Goal: Task Accomplishment & Management: Manage account settings

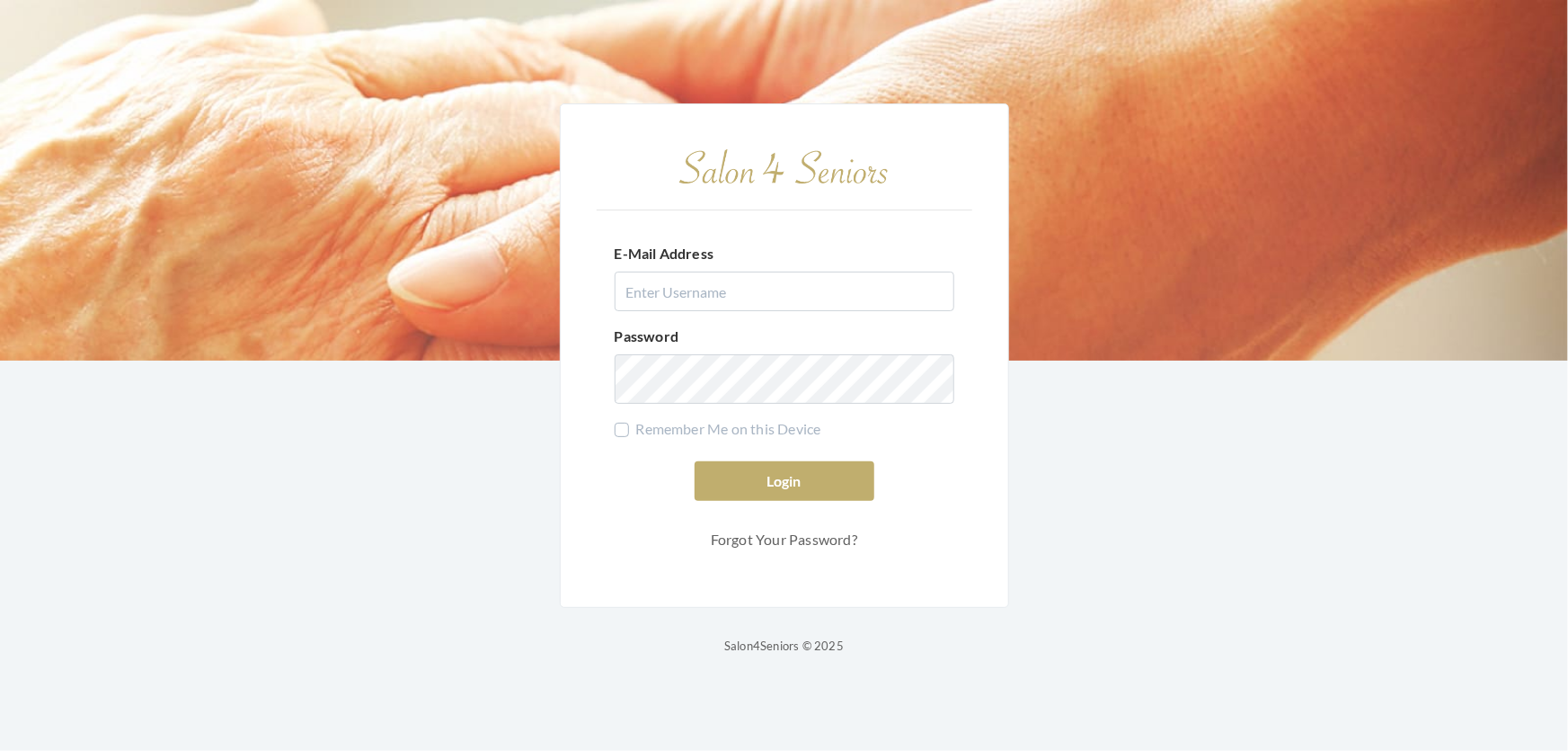
type input "[EMAIL_ADDRESS][DOMAIN_NAME]"
click at [734, 475] on button "Login" at bounding box center [784, 481] width 180 height 40
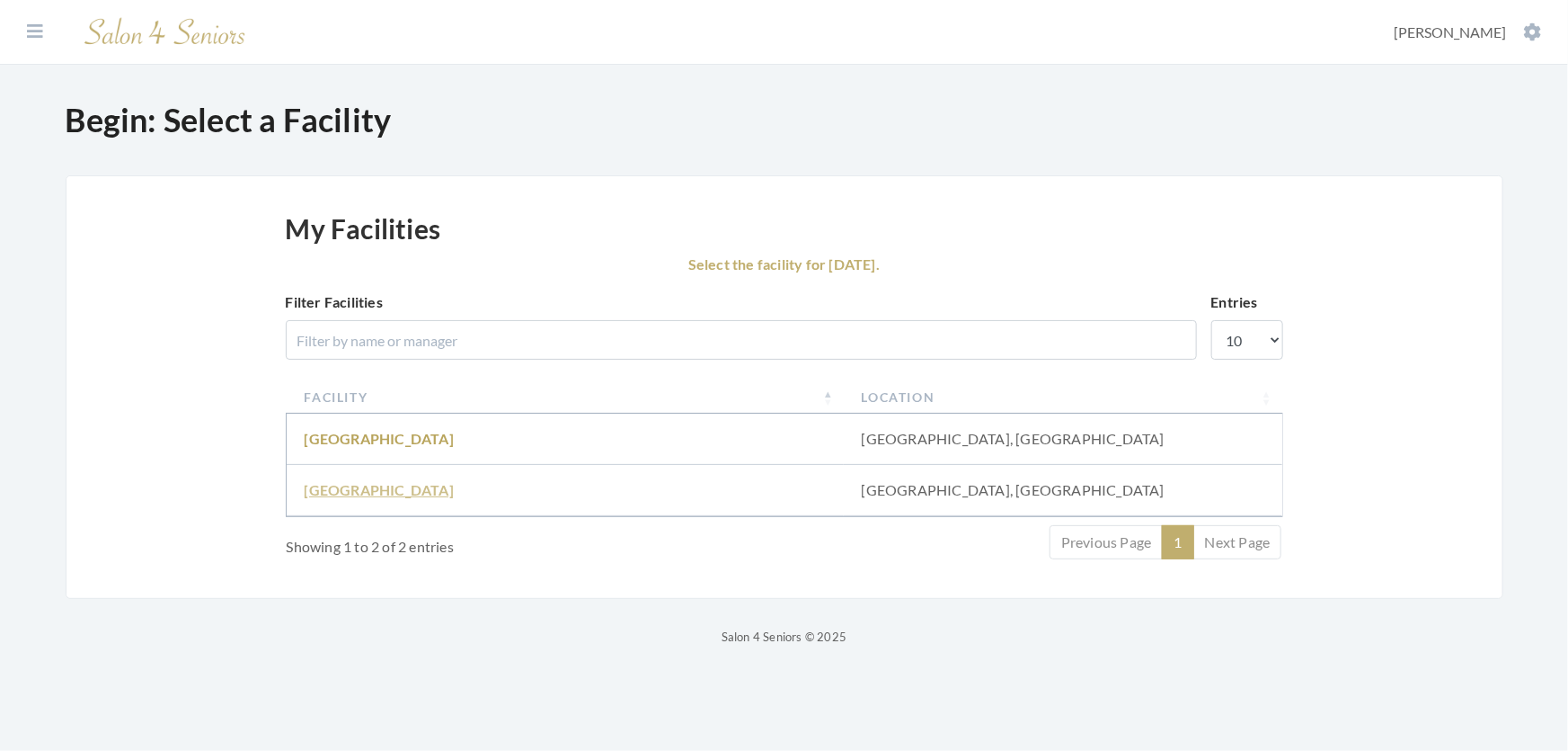
click at [325, 498] on link "Fair Haven" at bounding box center [379, 489] width 149 height 17
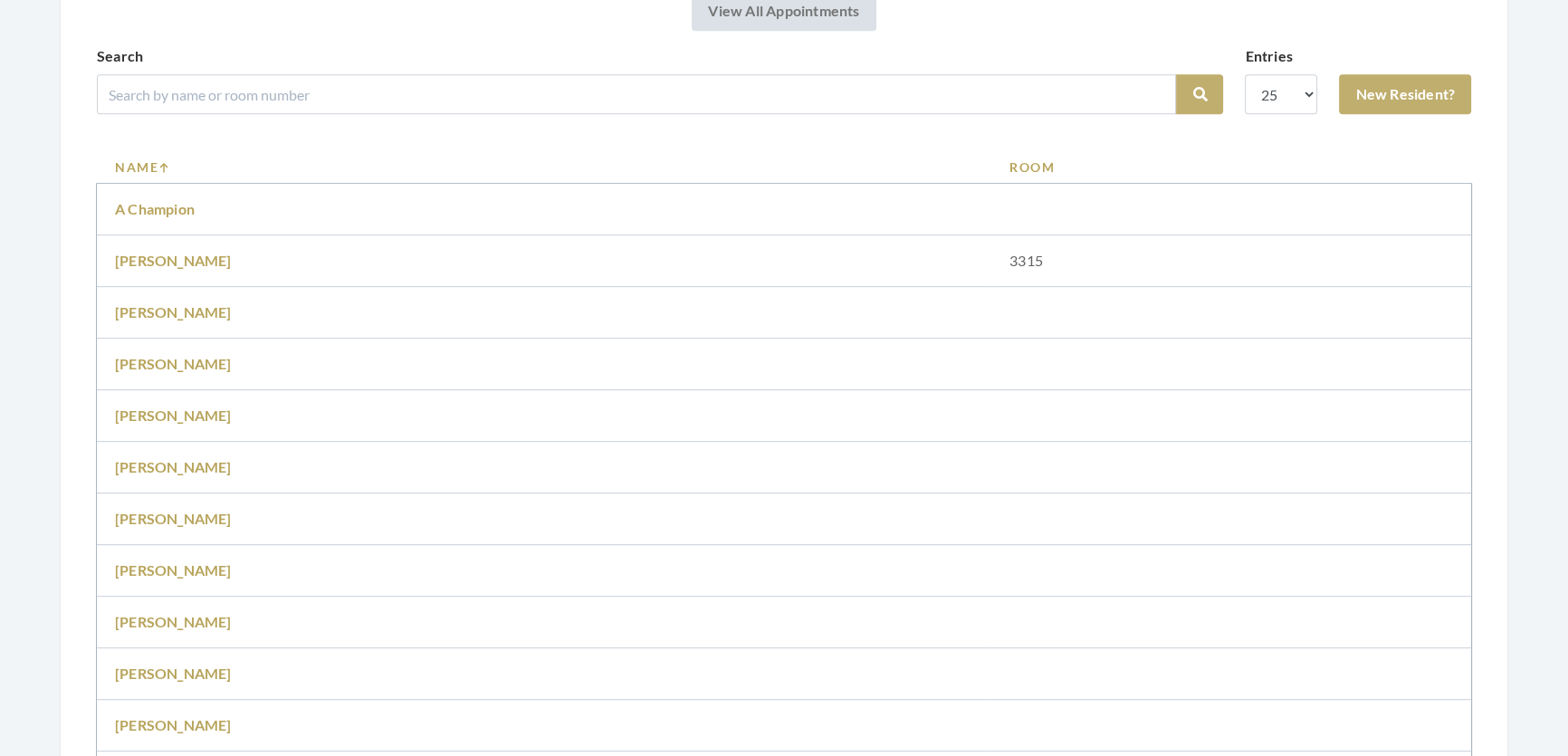
scroll to position [987, 0]
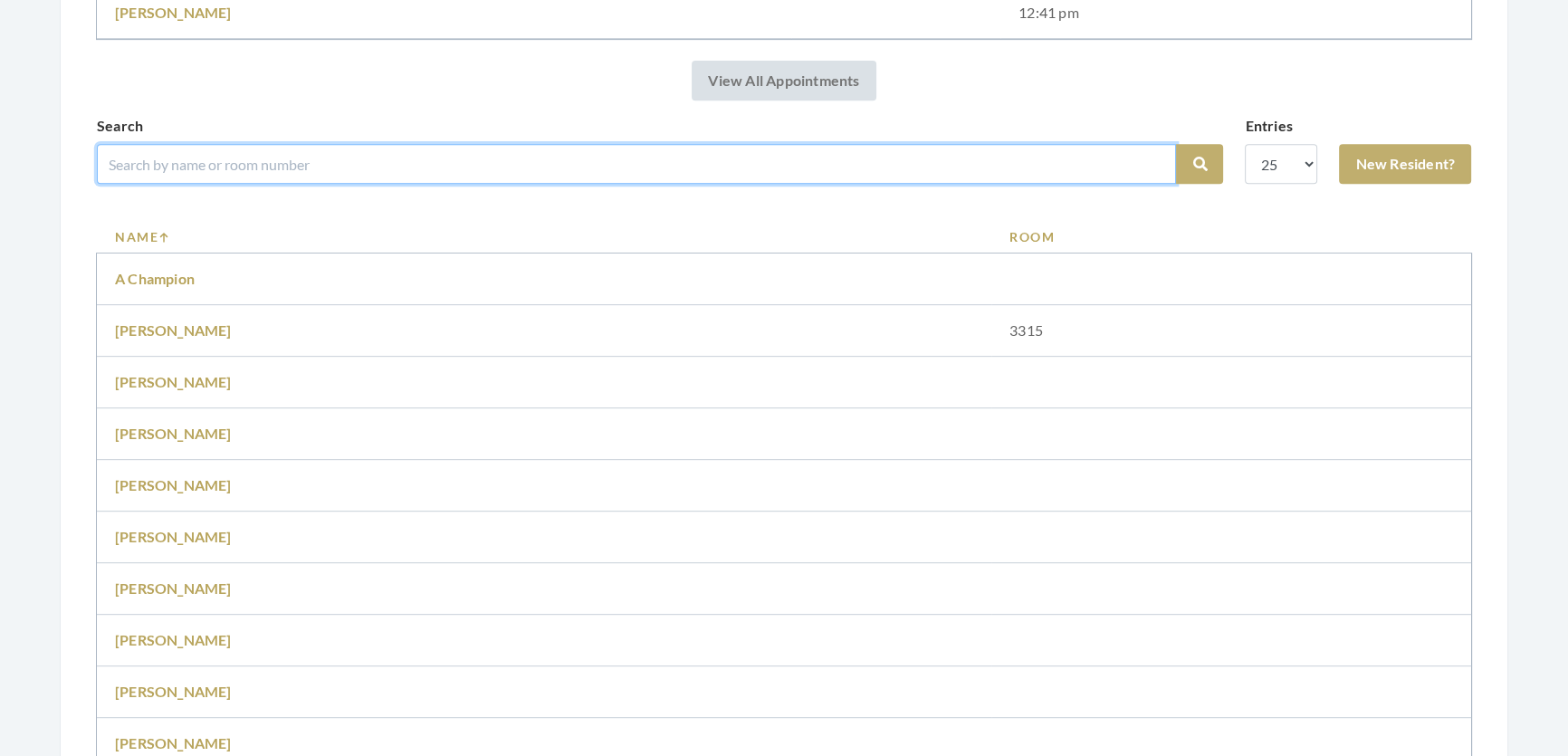
click at [631, 184] on input "search" at bounding box center [637, 164] width 1079 height 40
click at [616, 184] on input "search" at bounding box center [637, 164] width 1079 height 40
type input "sand gibson"
click at [1176, 144] on button "Search" at bounding box center [1199, 164] width 47 height 40
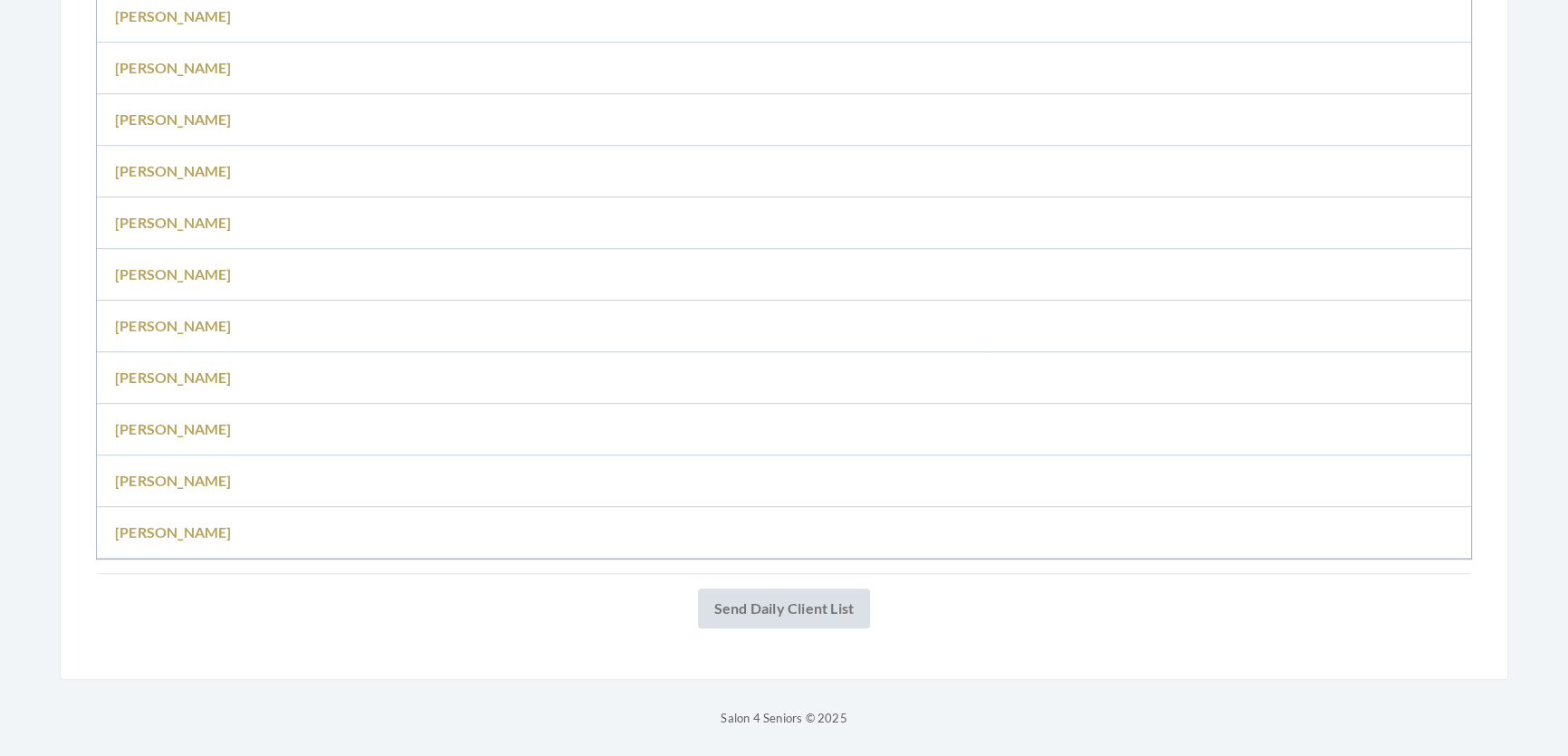
scroll to position [1549, 0]
click at [136, 472] on link "[PERSON_NAME]" at bounding box center [174, 480] width 117 height 17
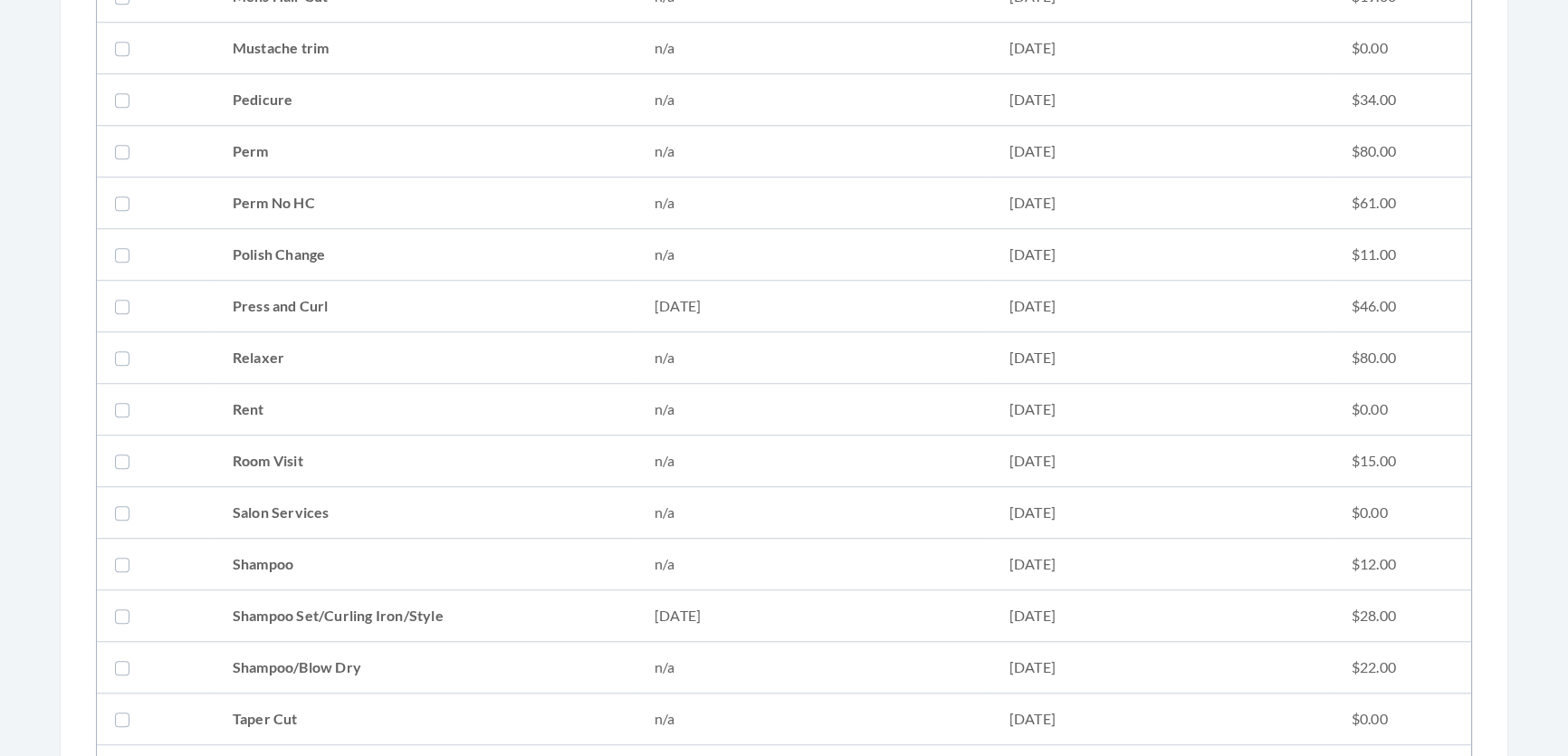
scroll to position [2057, 0]
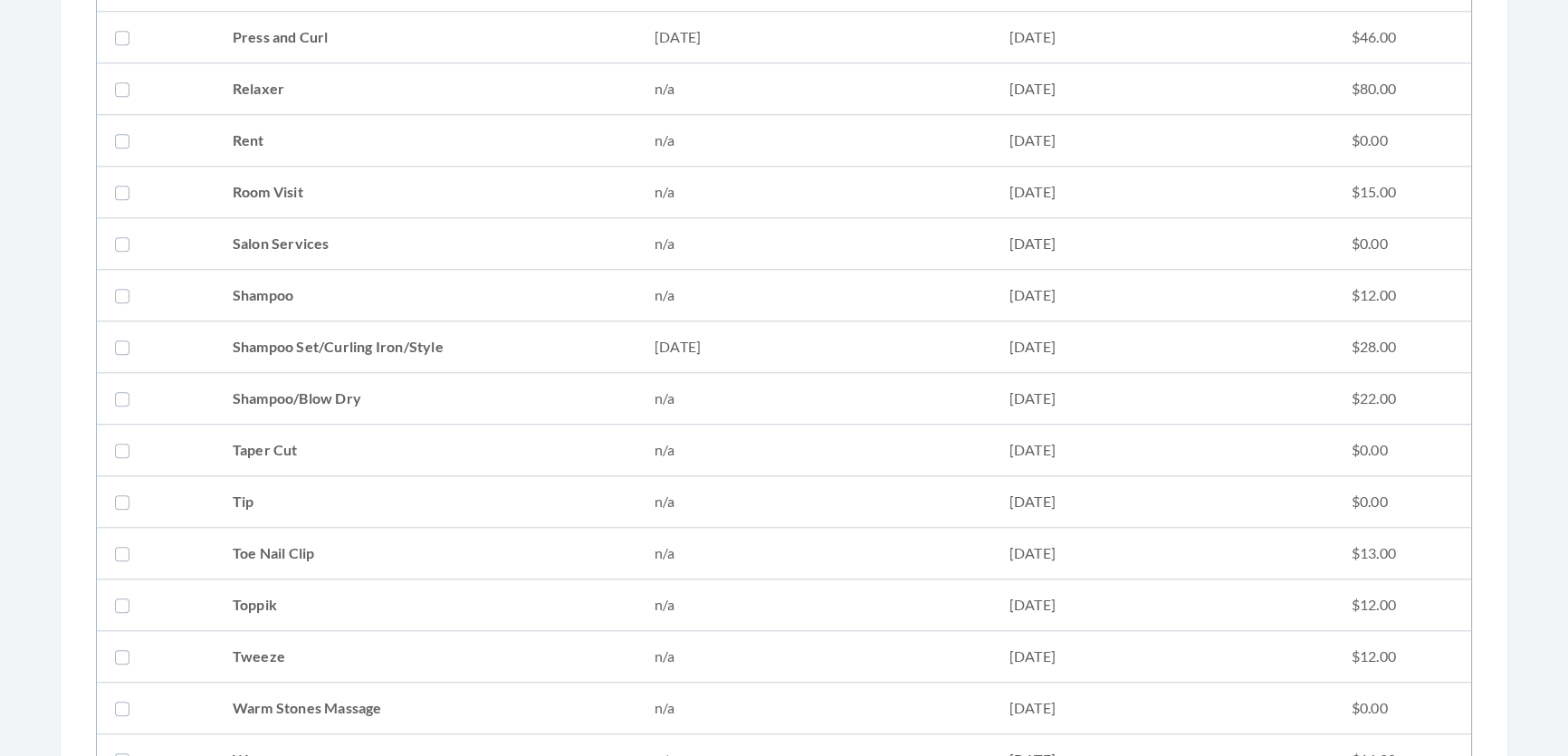
click at [174, 351] on td at bounding box center [156, 347] width 118 height 52
checkbox input "true"
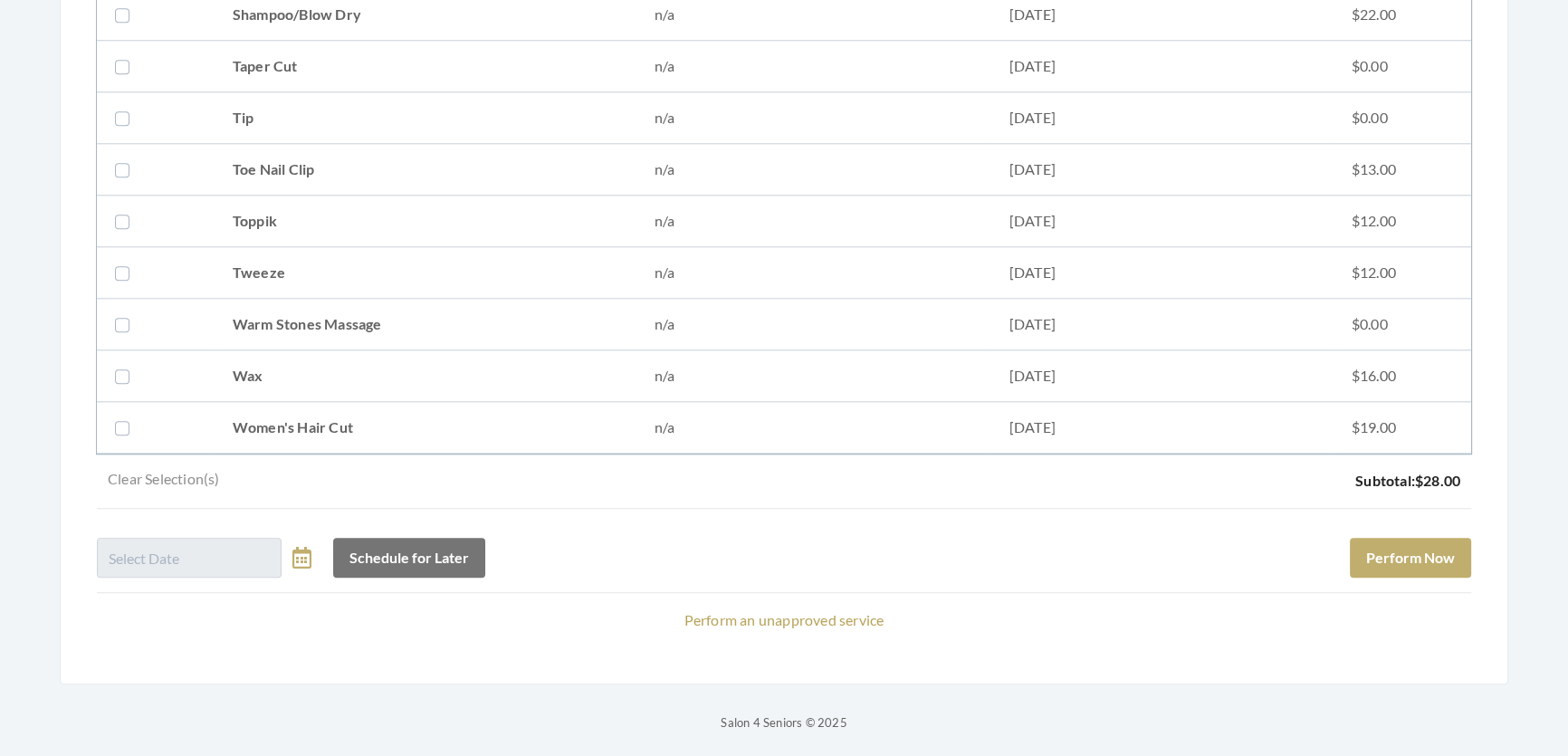
scroll to position [2469, 0]
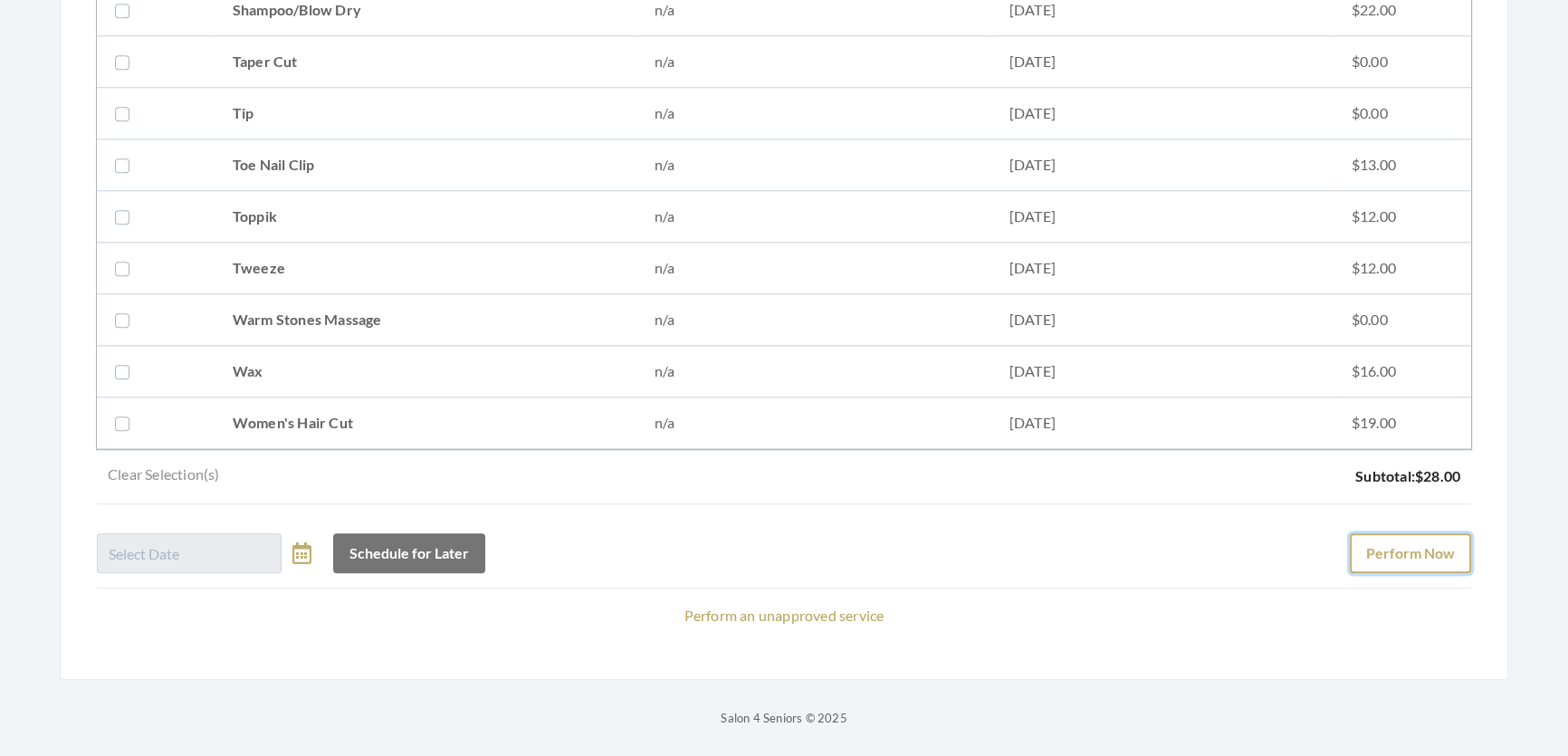
click at [1448, 540] on button "Perform Now" at bounding box center [1409, 553] width 121 height 40
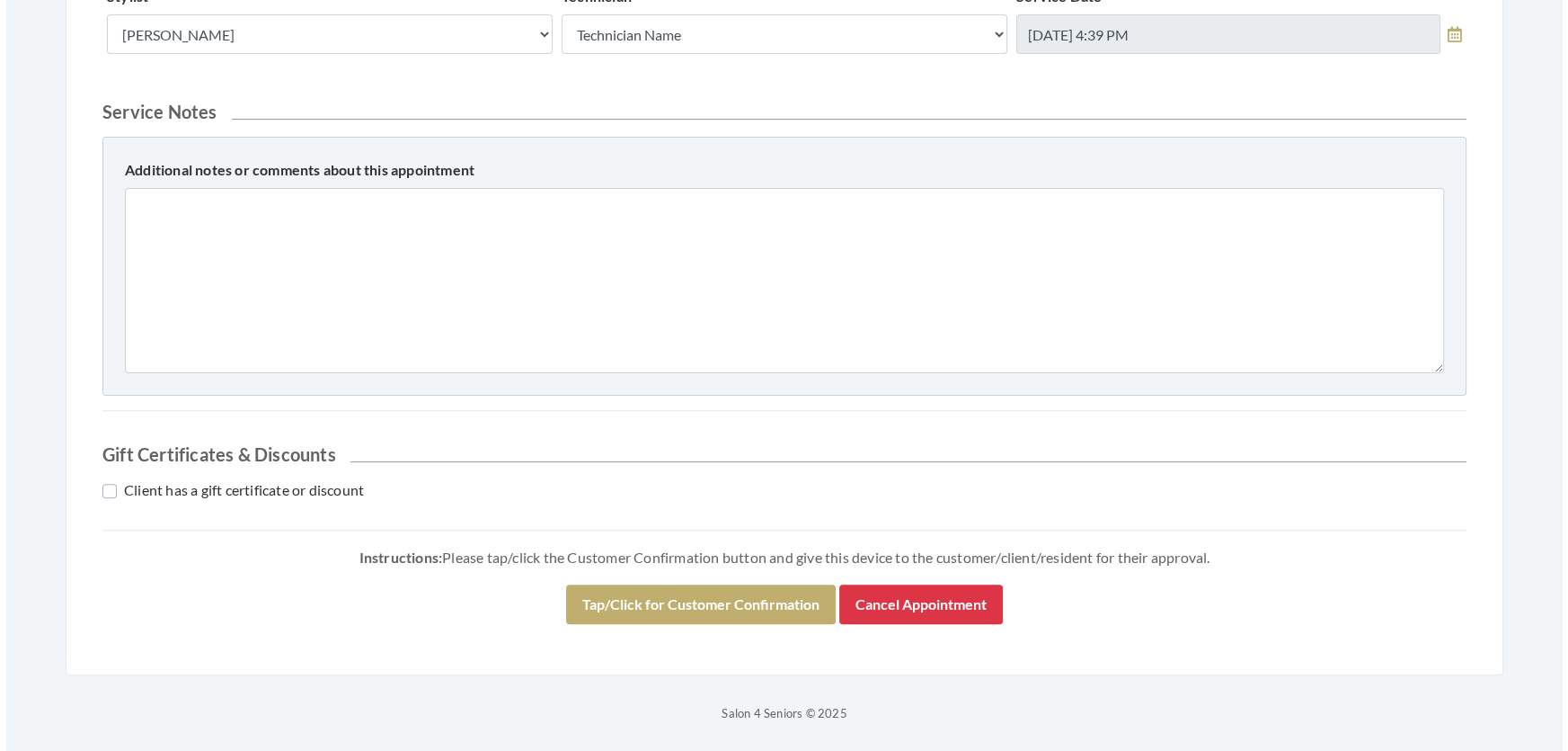
scroll to position [770, 0]
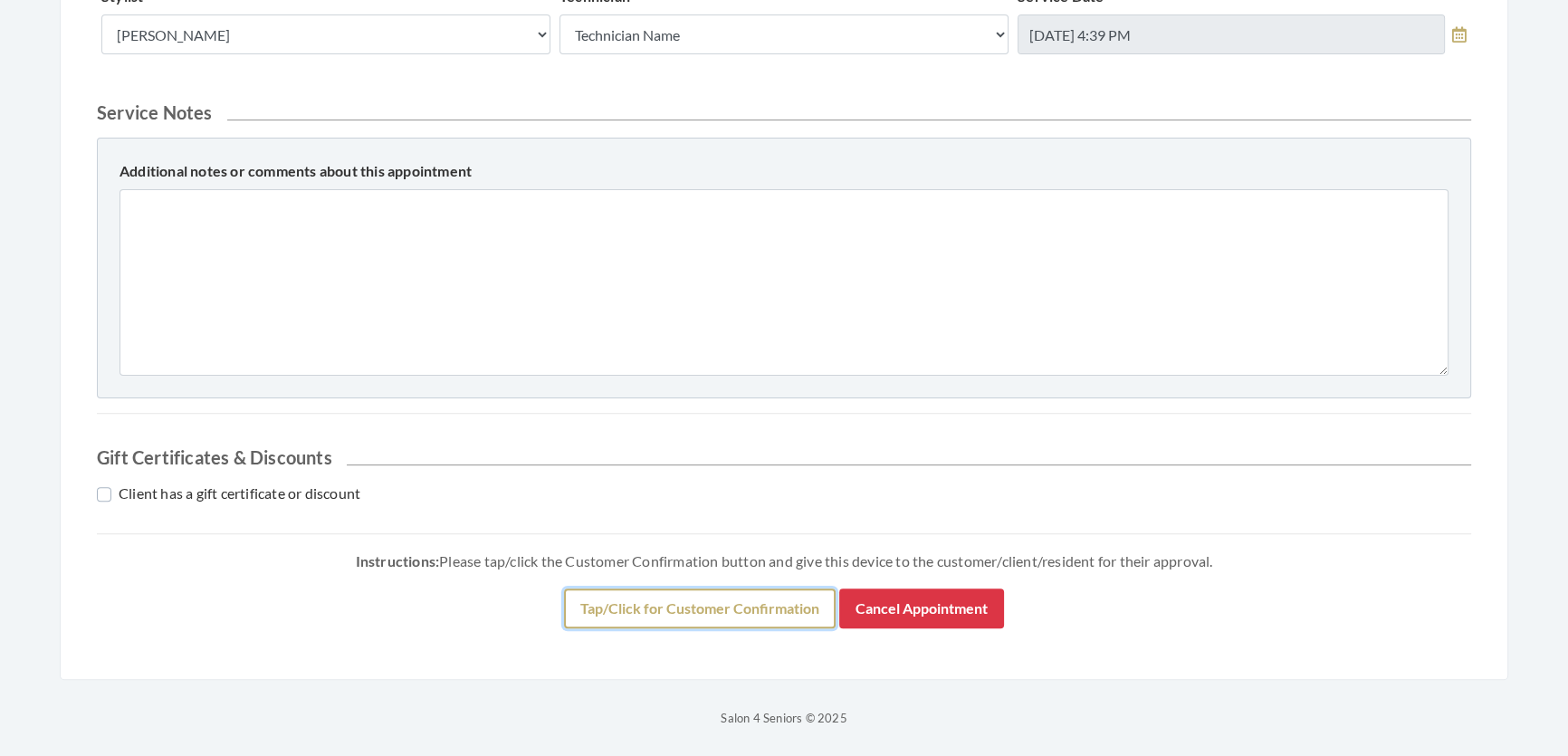
click at [796, 602] on button "Tap/Click for Customer Confirmation" at bounding box center [700, 609] width 272 height 40
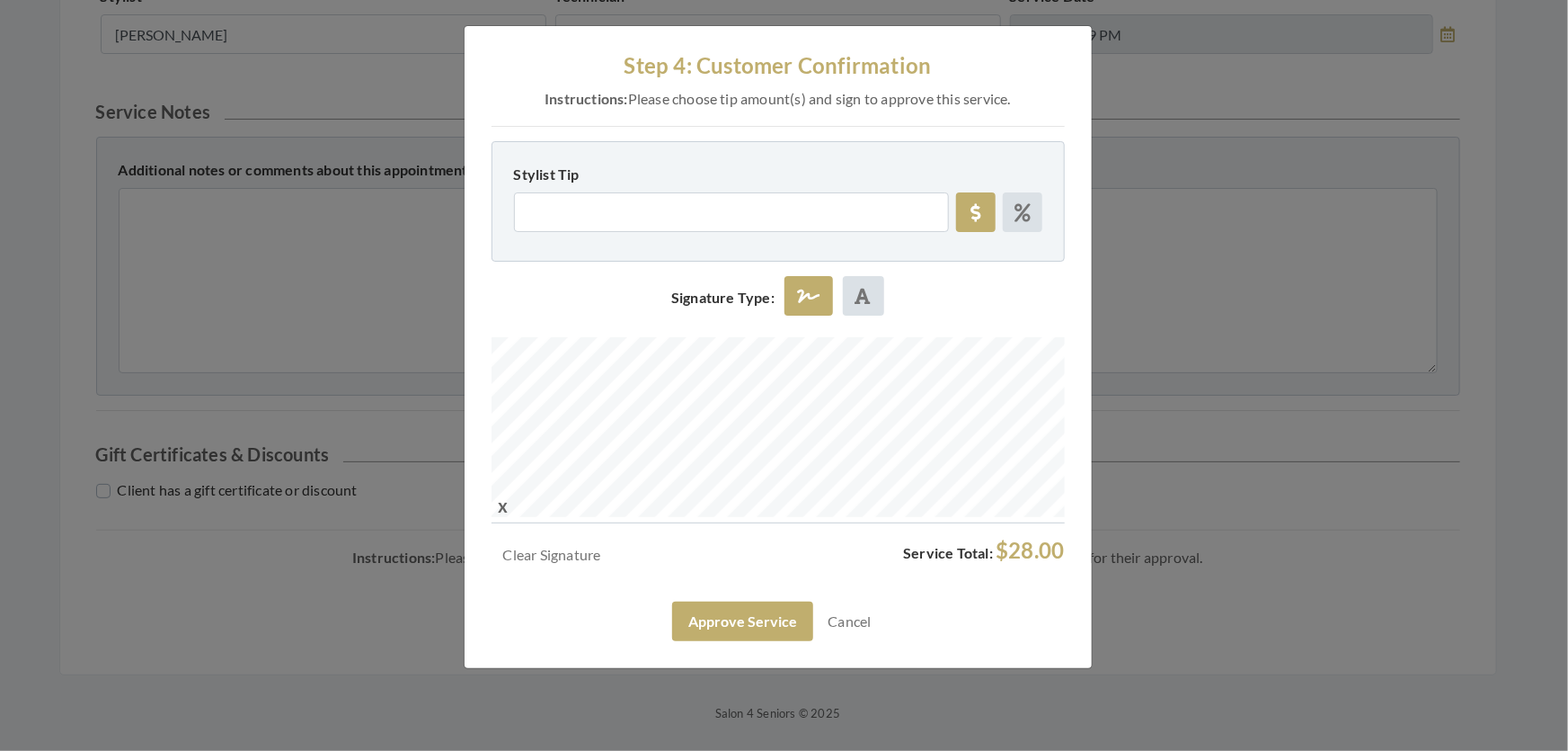
click at [718, 668] on div "Step 4: Customer Confirmation Instructions: Please choose tip amount(s) and sig…" at bounding box center [778, 347] width 627 height 642
click at [721, 641] on button "Approve Service" at bounding box center [742, 622] width 141 height 40
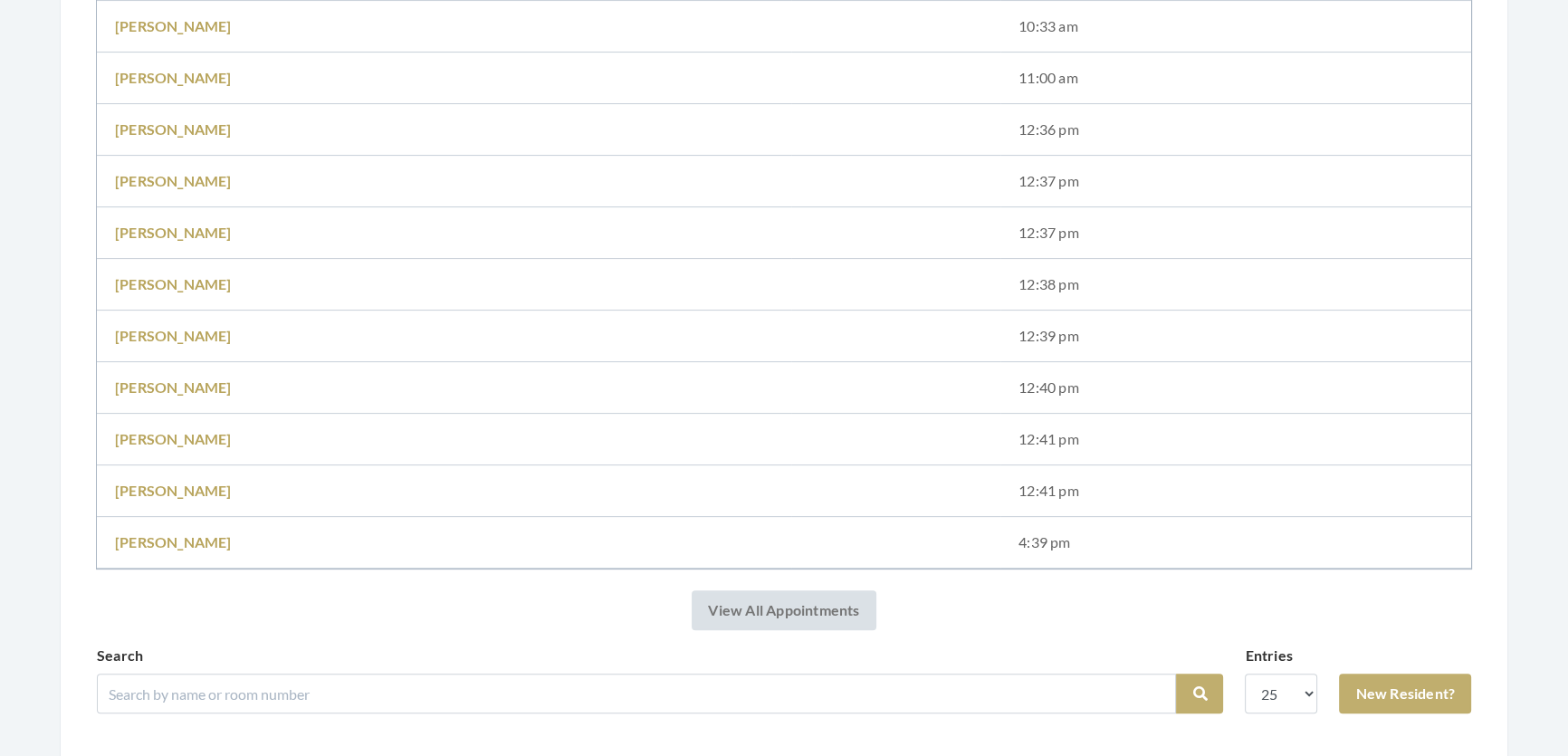
scroll to position [905, 0]
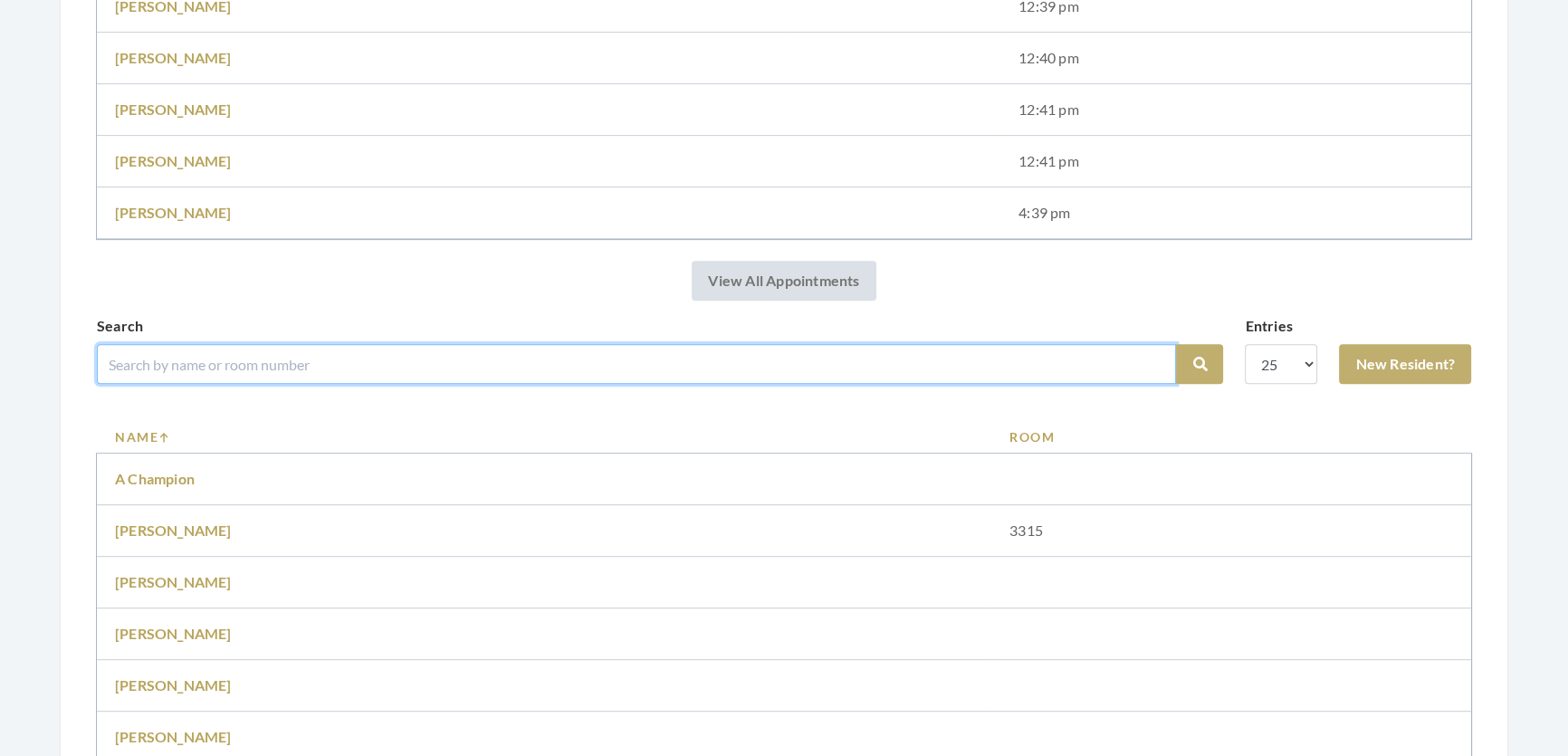
click at [750, 383] on input "search" at bounding box center [637, 364] width 1079 height 40
type input "Weems"
click at [1176, 344] on button "Search" at bounding box center [1199, 364] width 47 height 40
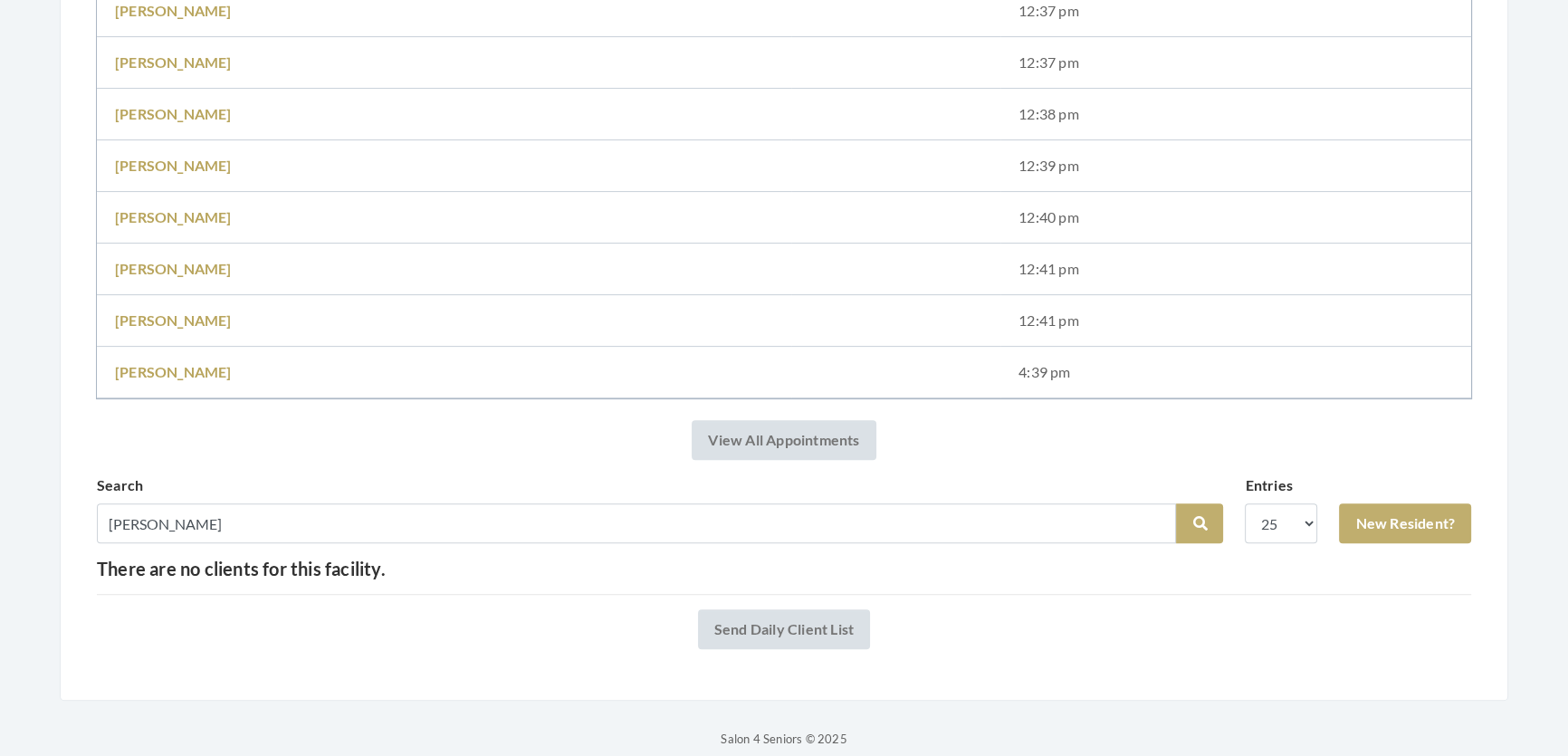
scroll to position [742, 0]
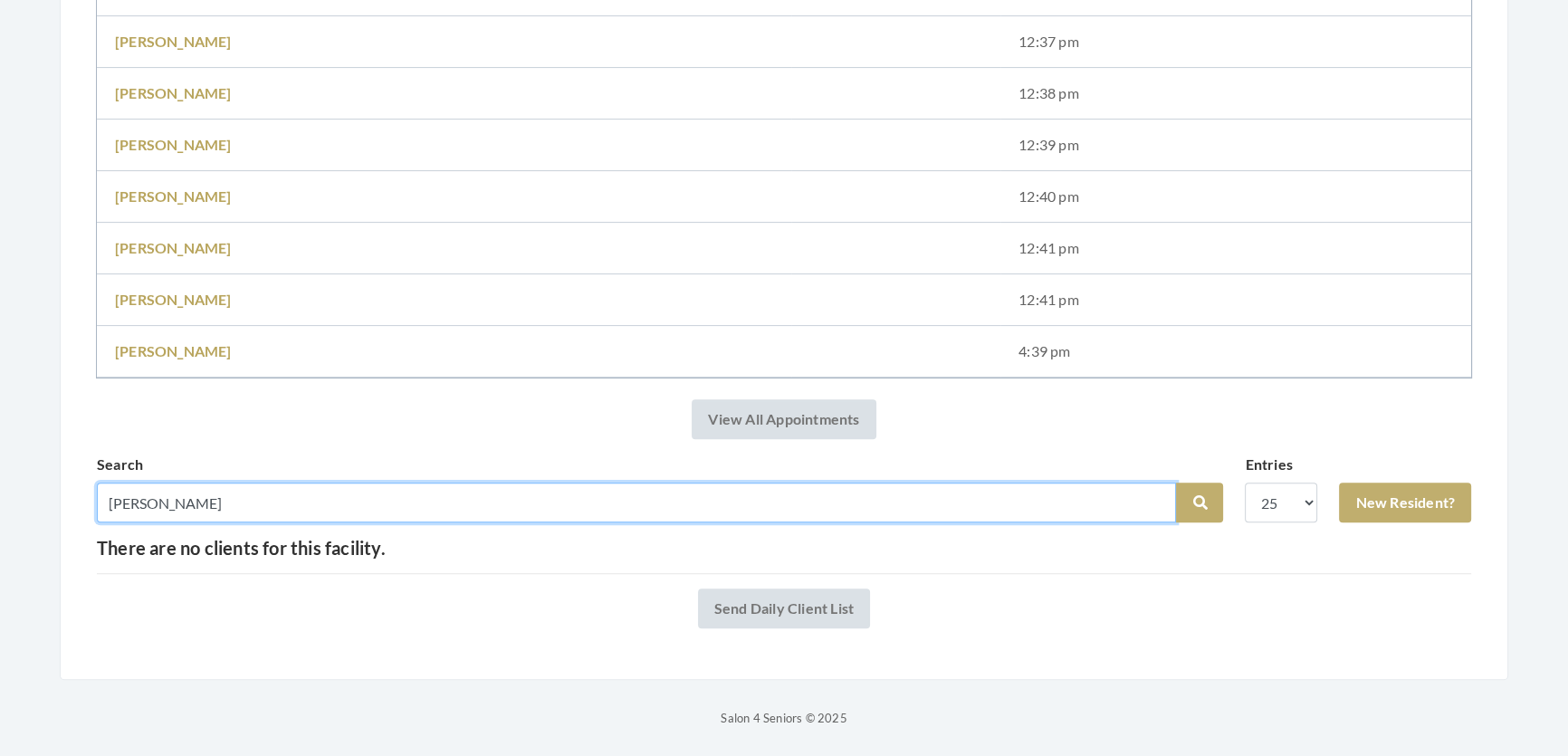
drag, startPoint x: 210, startPoint y: 481, endPoint x: 0, endPoint y: 497, distance: 210.6
click at [0, 498] on div "Facilities [PERSON_NAME] My Transactions Account Log Out Step 1: Select a Clien…" at bounding box center [784, 15] width 1568 height 1428
type input "[PERSON_NAME]"
click at [1176, 482] on button "Search" at bounding box center [1199, 502] width 47 height 40
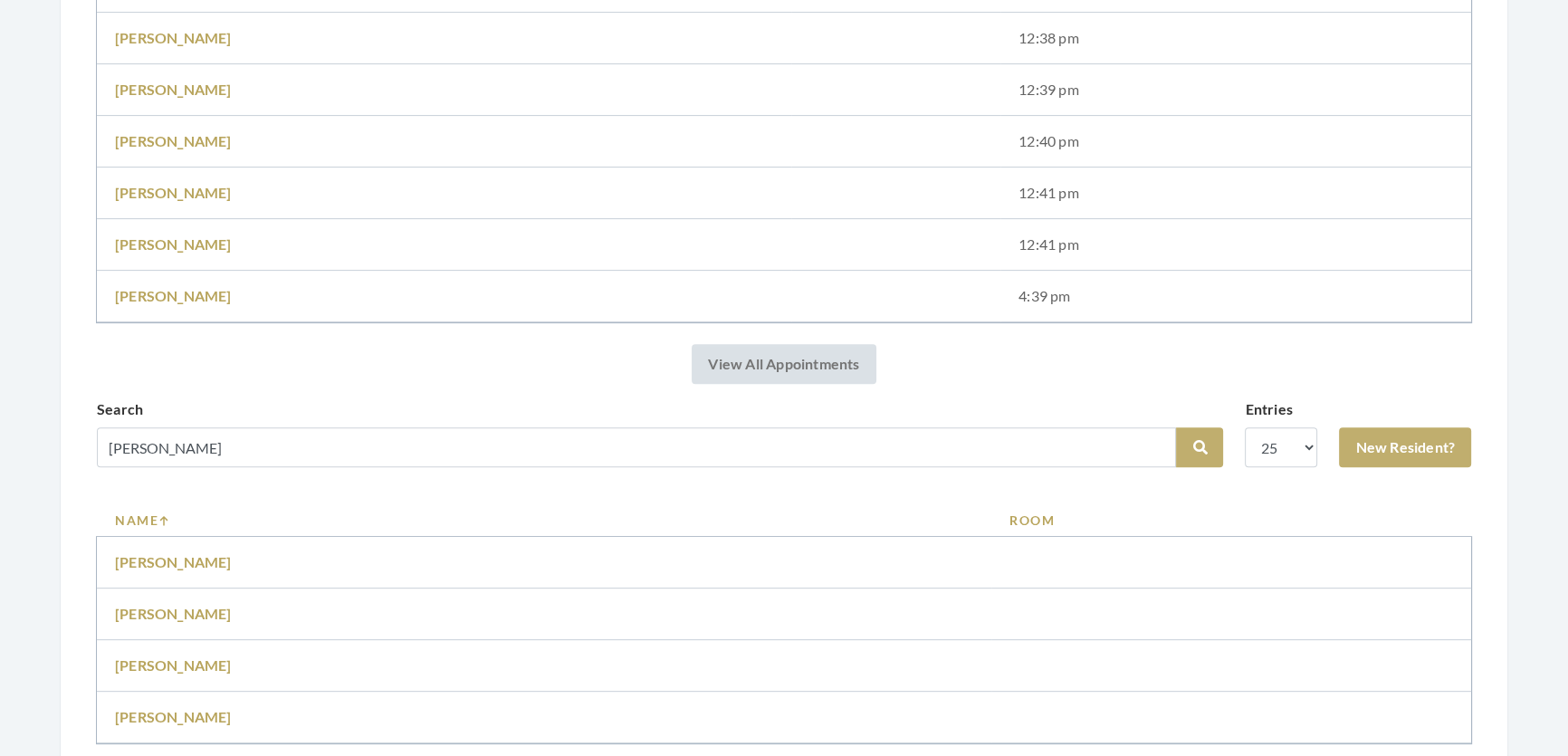
scroll to position [905, 0]
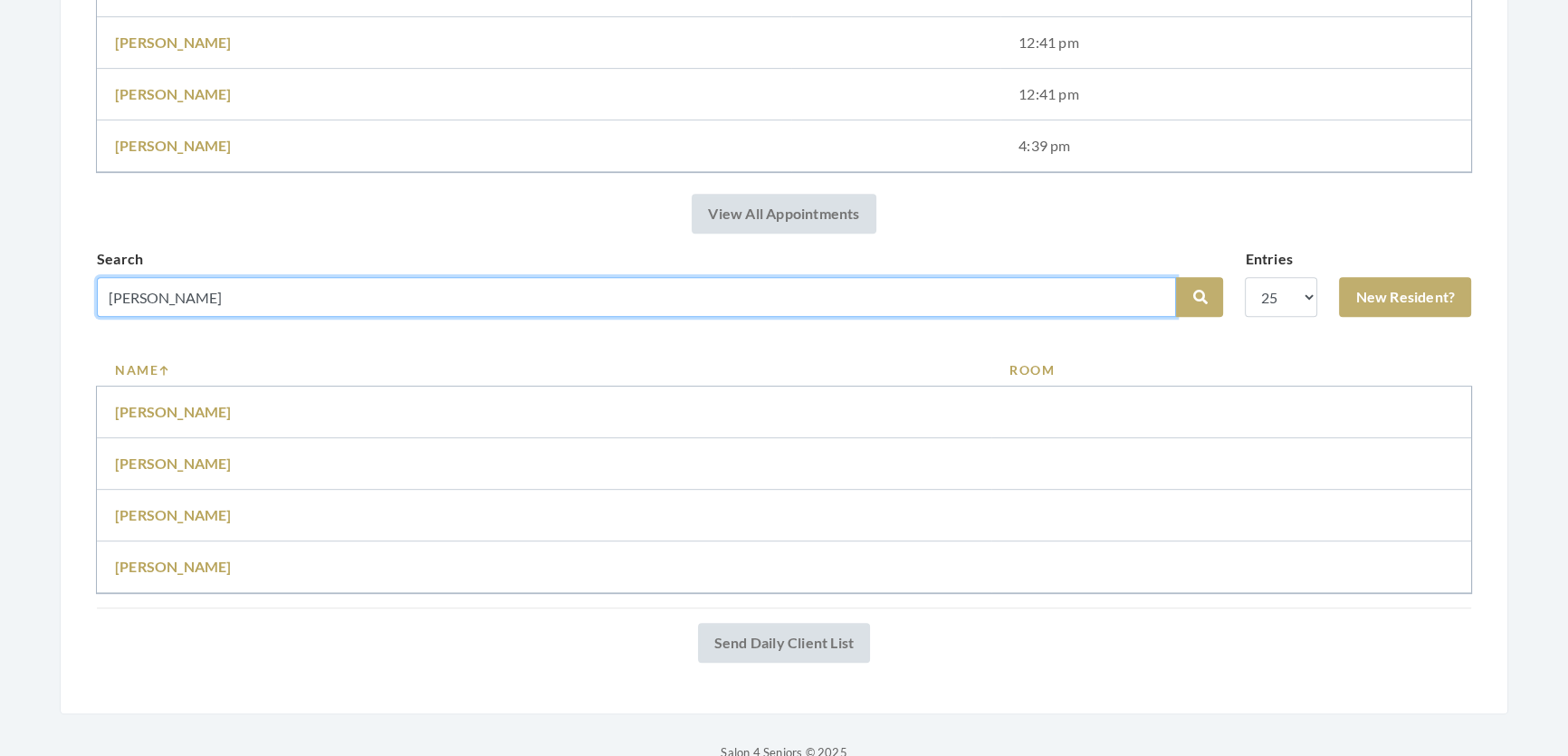
drag, startPoint x: 161, startPoint y: 333, endPoint x: 66, endPoint y: 333, distance: 95.0
type input "[PERSON_NAME]"
click at [1176, 277] on button "Search" at bounding box center [1199, 297] width 47 height 40
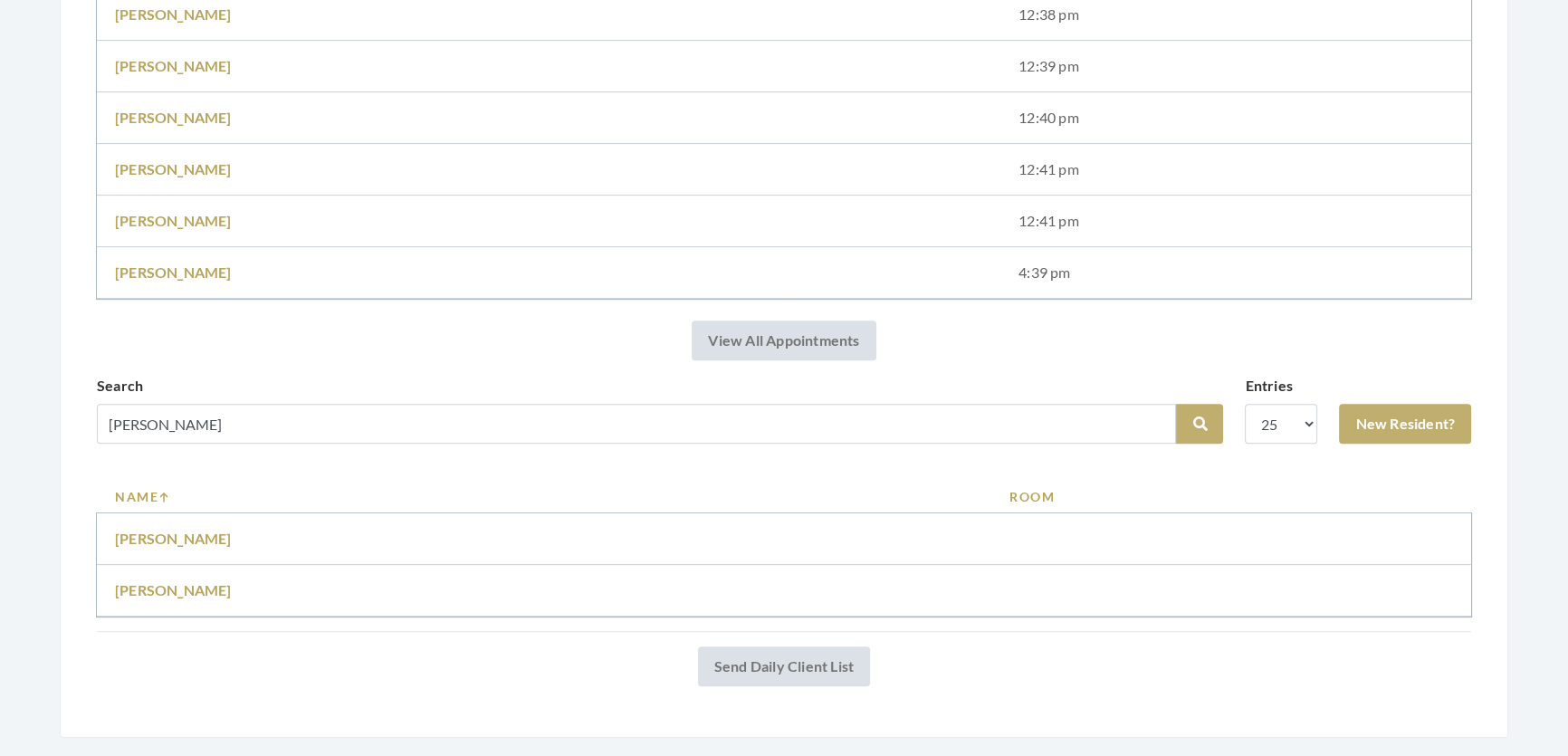
scroll to position [879, 0]
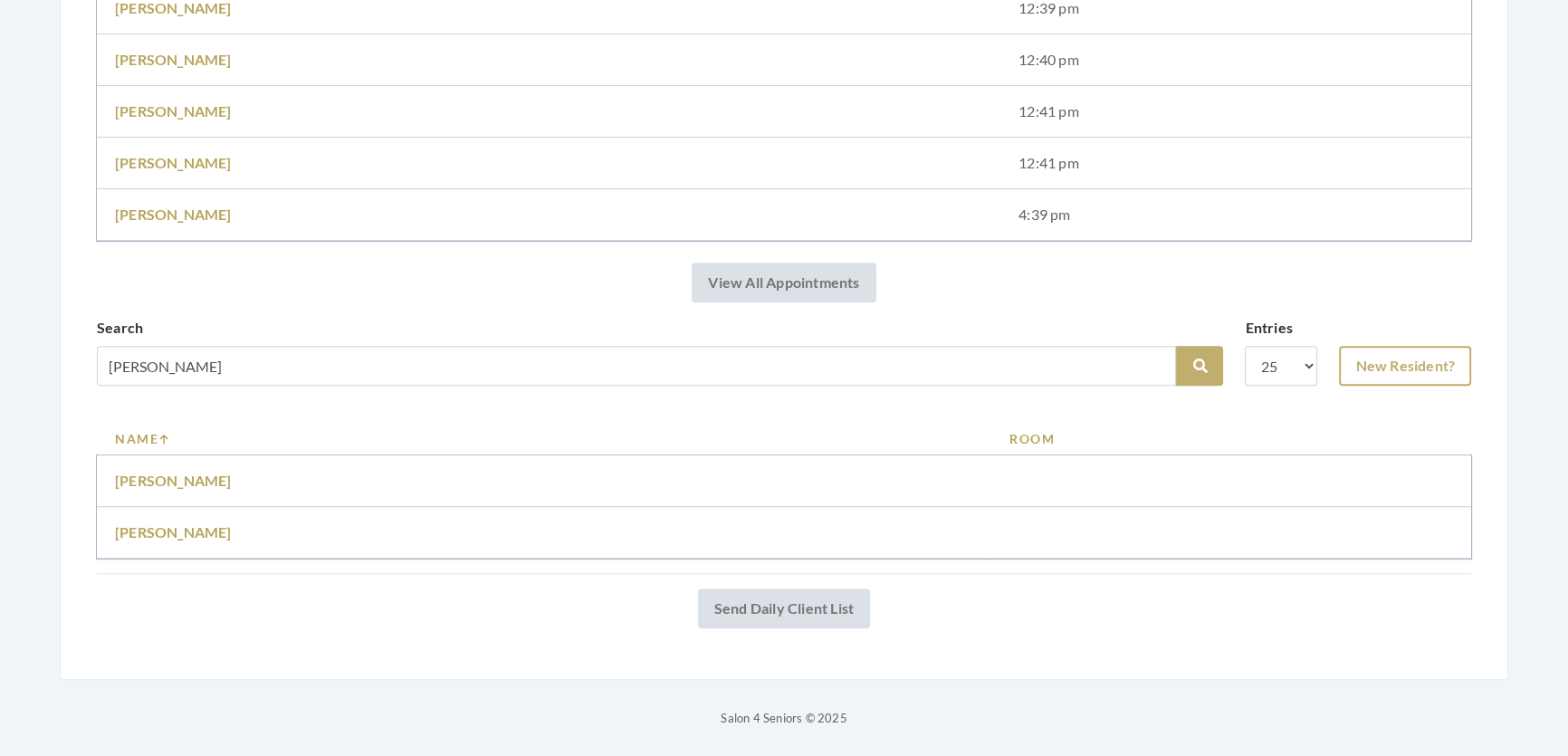
drag, startPoint x: 1384, startPoint y: 365, endPoint x: 1384, endPoint y: 337, distance: 28.0
click at [1383, 363] on div "Search Alexander Search Entries 10 25 50 100 New Resident?" at bounding box center [784, 359] width 1374 height 84
click at [1384, 346] on link "New Resident?" at bounding box center [1404, 366] width 132 height 40
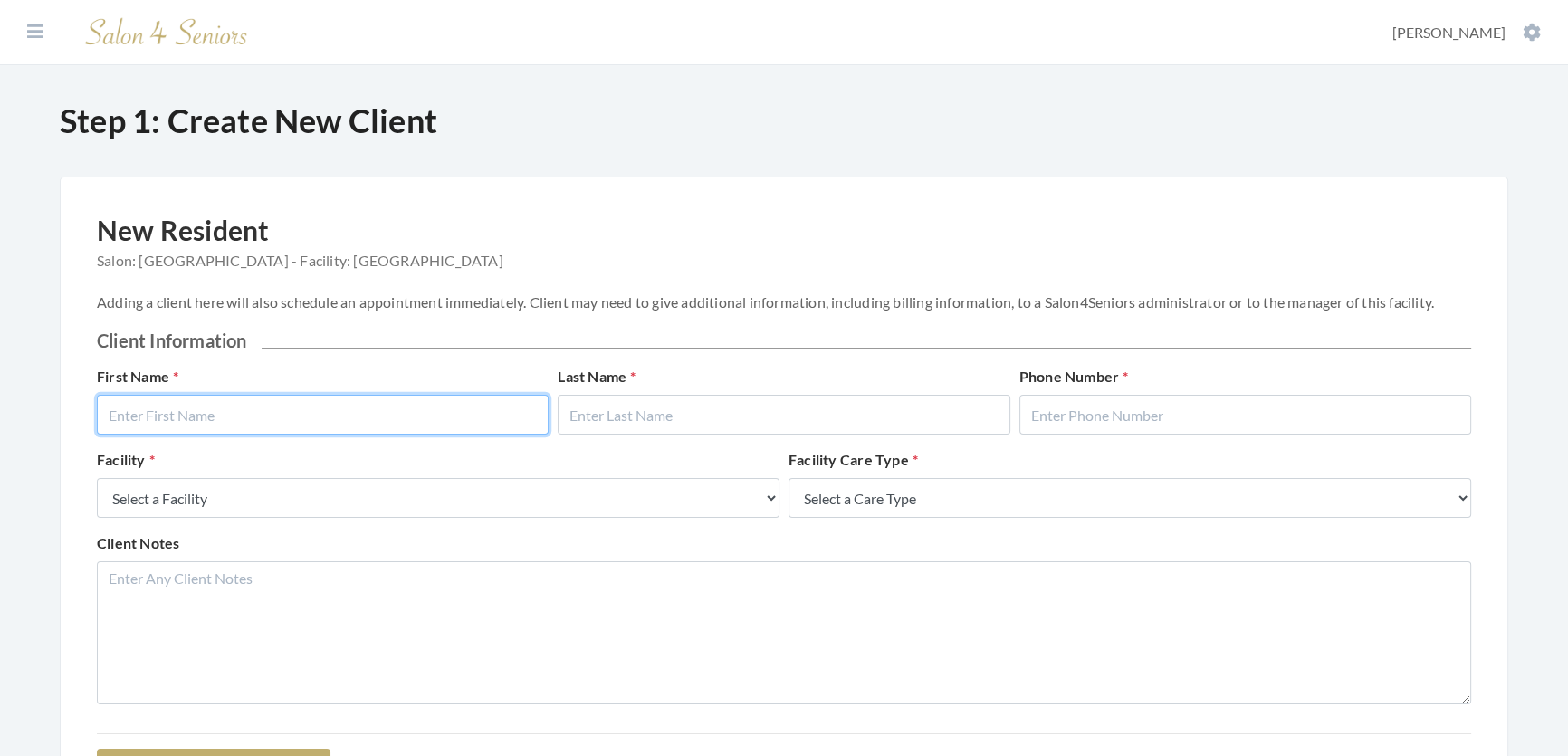
click at [377, 427] on input "text" at bounding box center [323, 414] width 452 height 40
type input "[PERSON_NAME]"
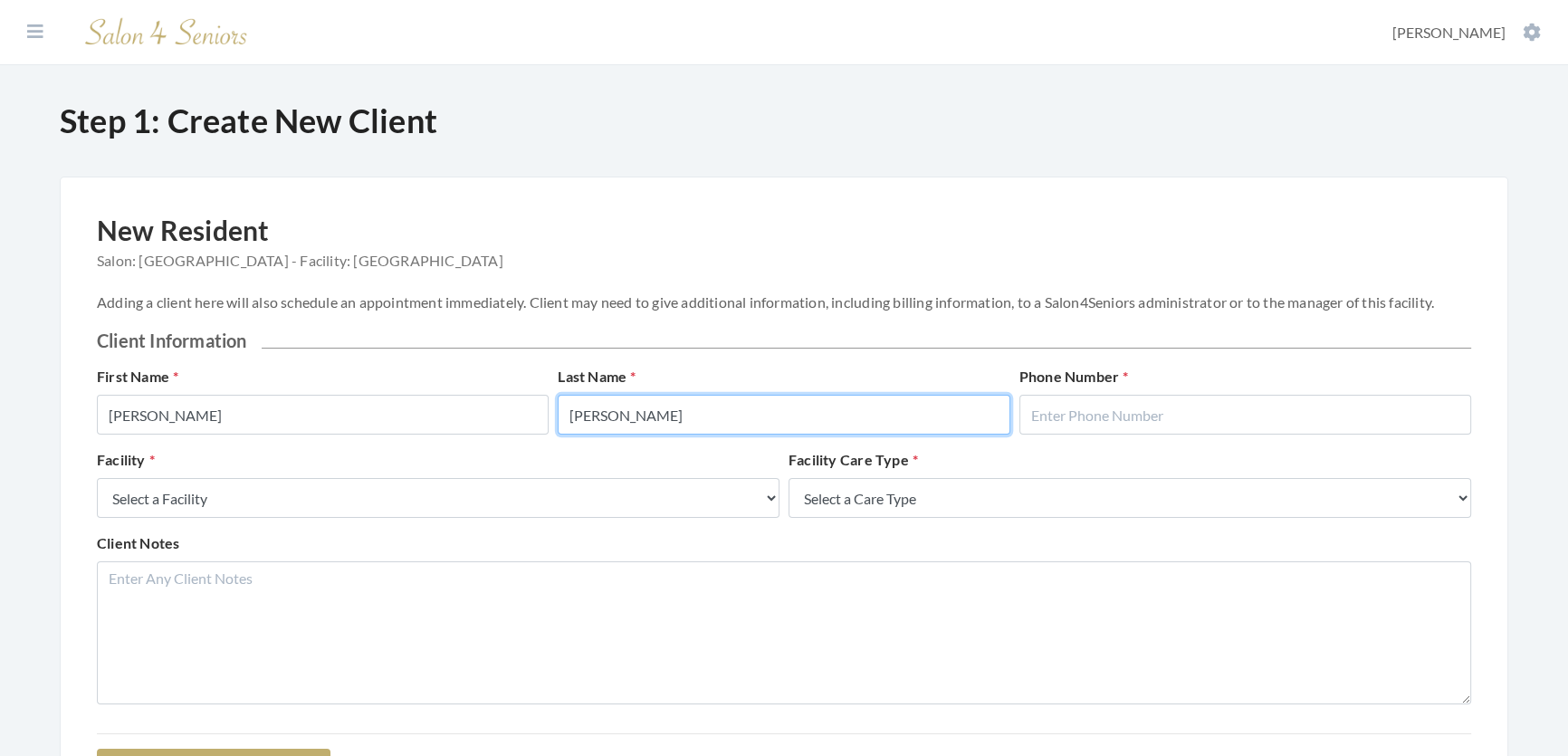
type input "[PERSON_NAME]"
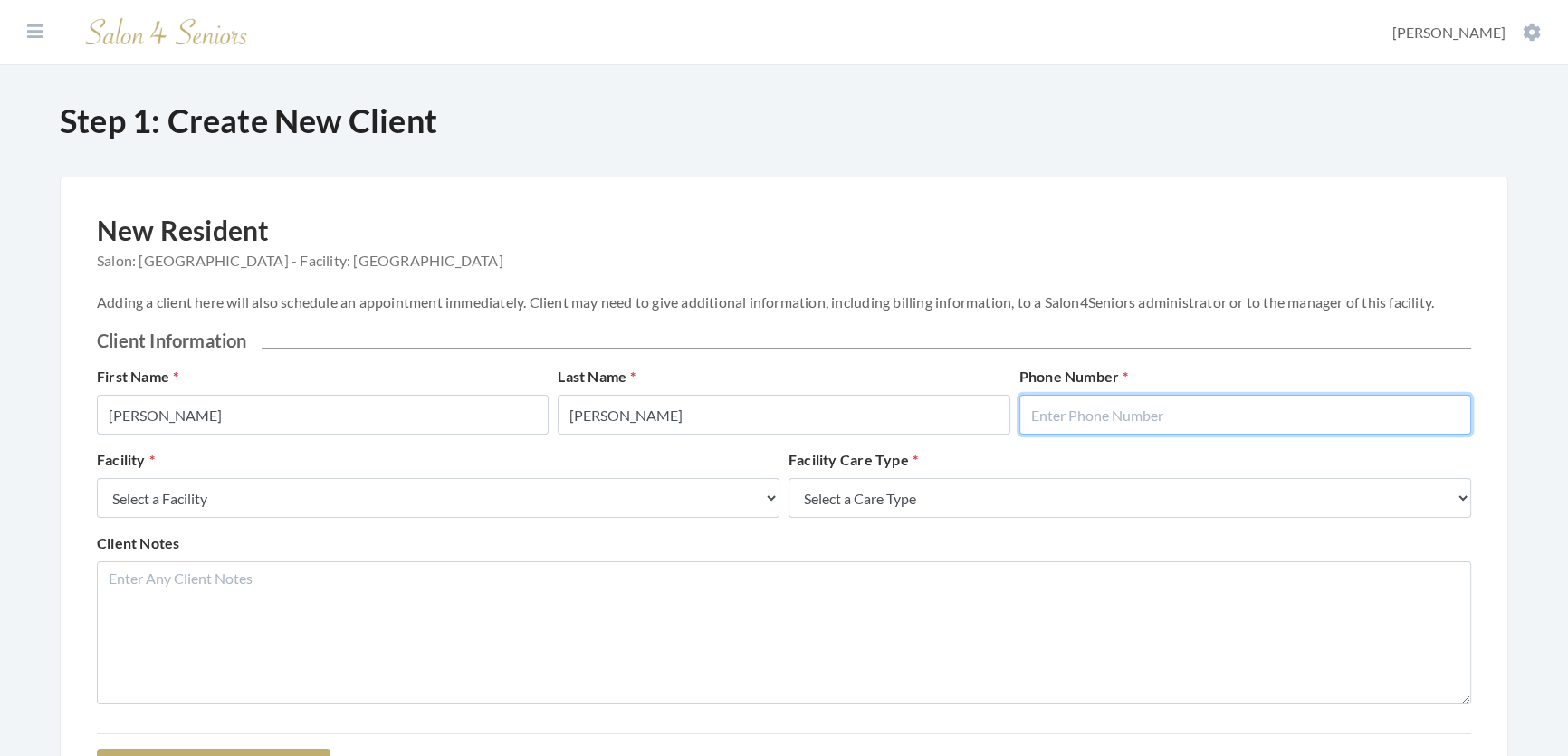
click at [1405, 422] on input "text" at bounding box center [1245, 414] width 452 height 40
type input "2058654219"
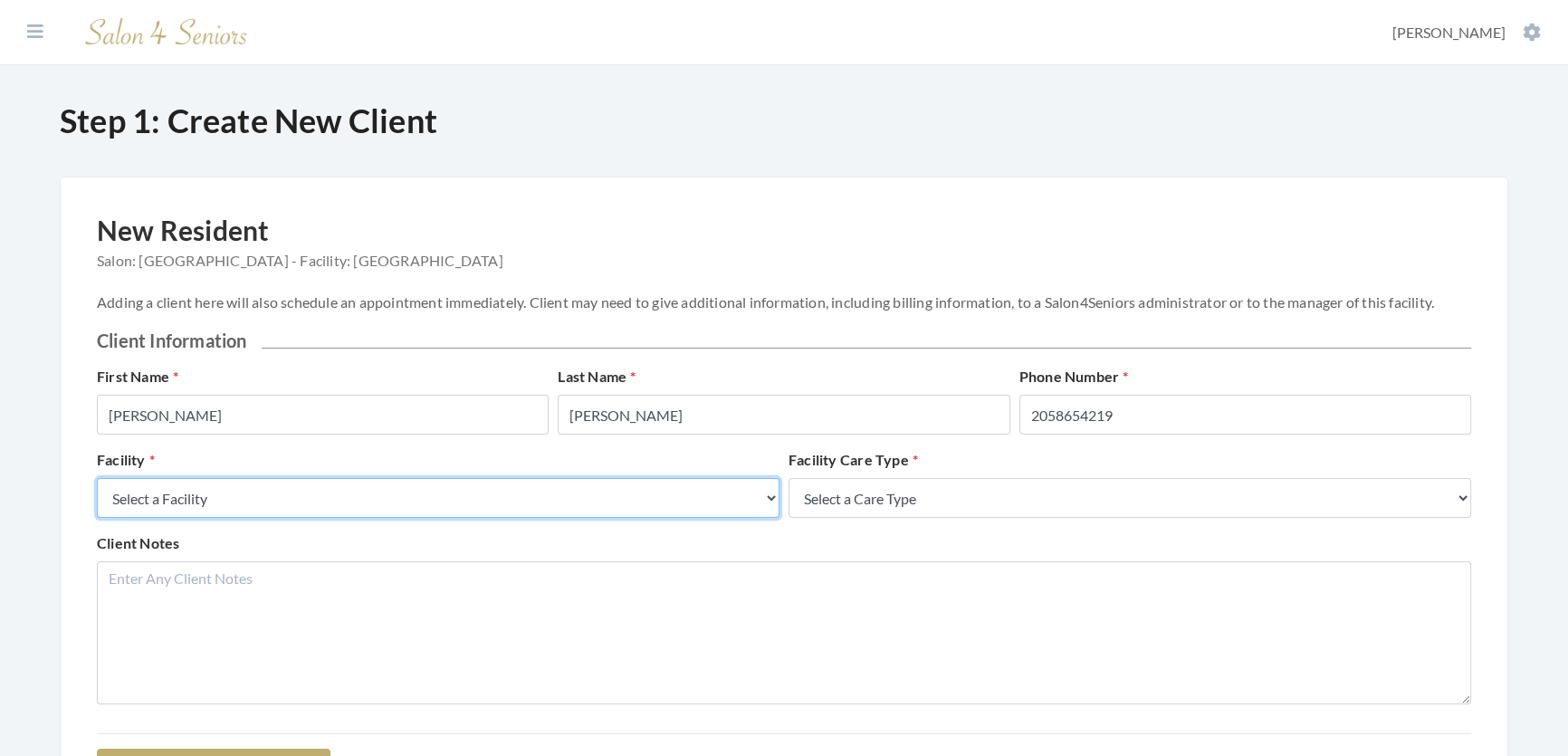
click at [616, 498] on select "Select a Facility Creekside at [GEOGRAPHIC_DATA] [PERSON_NAME][GEOGRAPHIC_DATA]…" at bounding box center [438, 498] width 682 height 40
select select "27"
click at [97, 496] on select "Select a Facility Creekside at [GEOGRAPHIC_DATA] [PERSON_NAME][GEOGRAPHIC_DATA]…" at bounding box center [438, 498] width 682 height 40
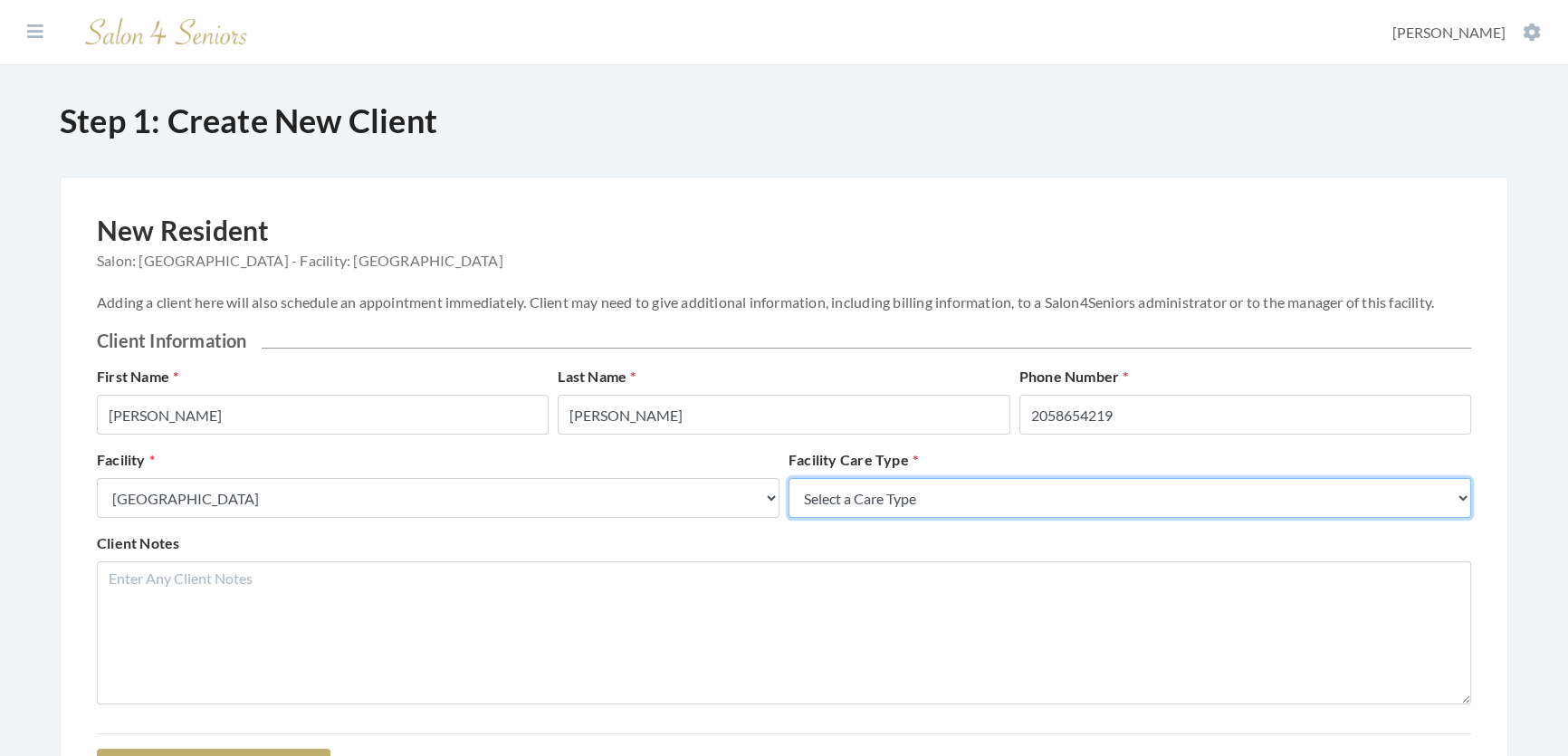
click at [879, 507] on select "Select a Care Type Nursing Home Rehab Memory Care Assisted Living Independent L…" at bounding box center [1129, 498] width 682 height 40
select select "2"
click at [789, 496] on select "Select a Care Type Nursing Home Rehab Memory Care Assisted Living Independent L…" at bounding box center [1129, 498] width 682 height 40
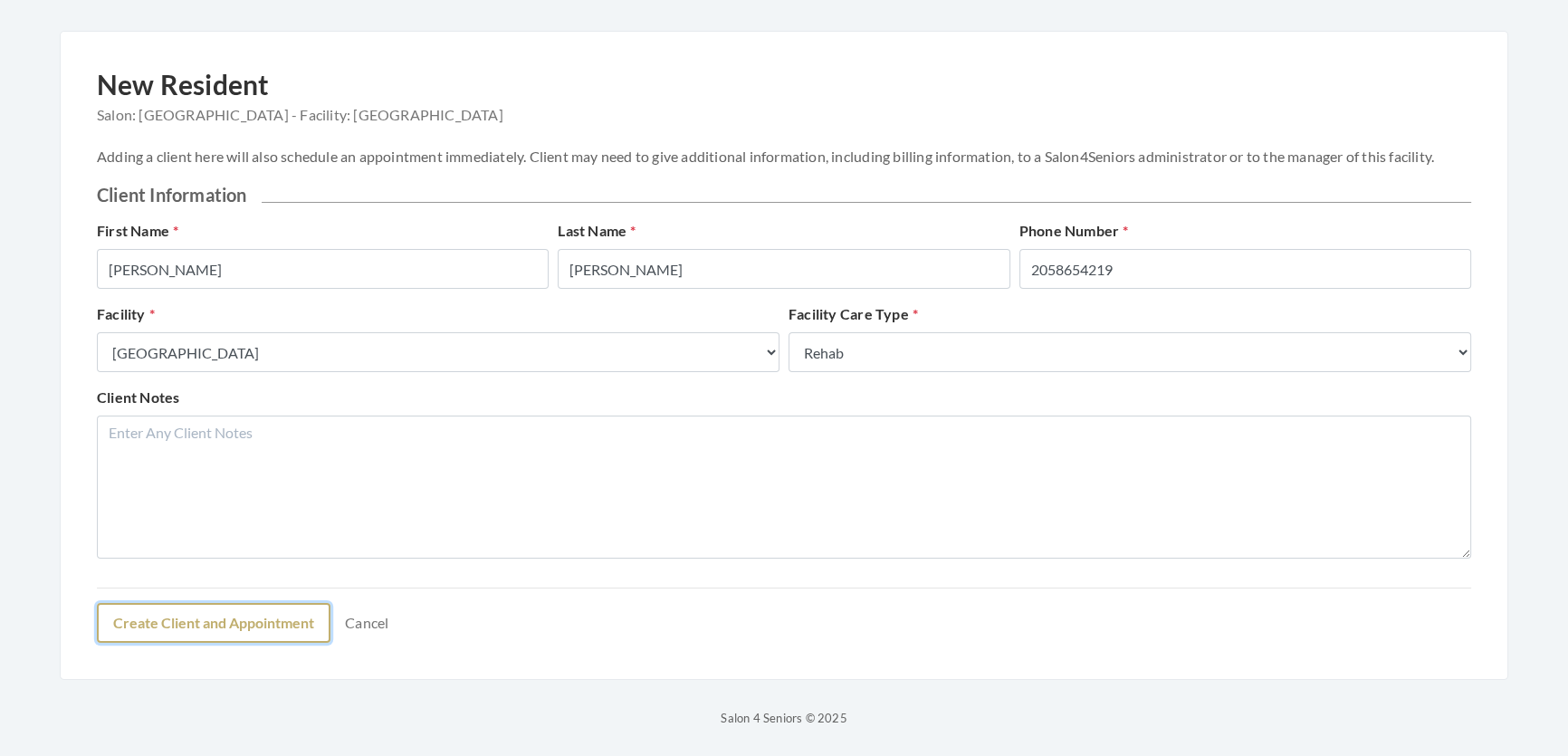
click at [171, 627] on button "Create Client and Appointment" at bounding box center [213, 623] width 233 height 40
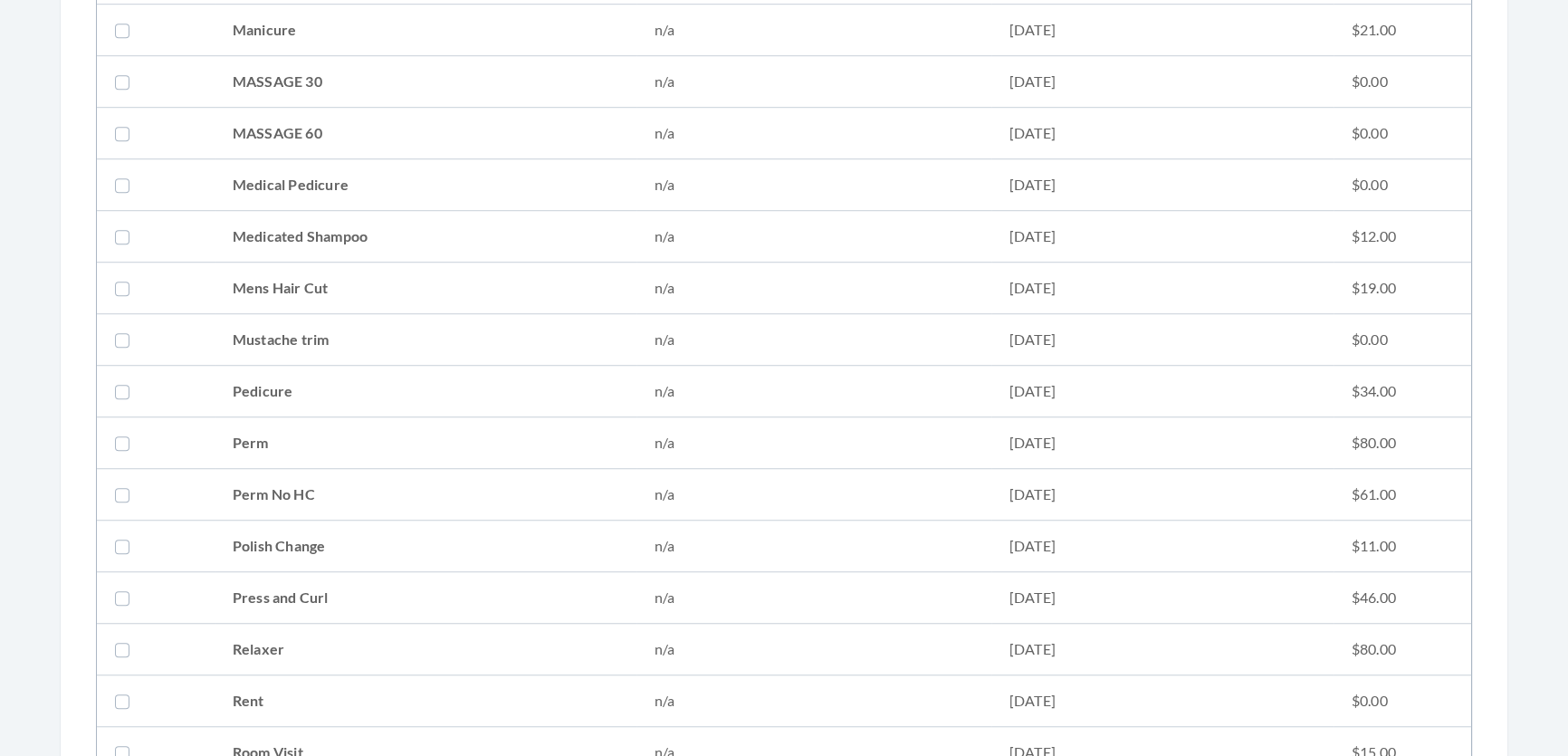
scroll to position [1811, 0]
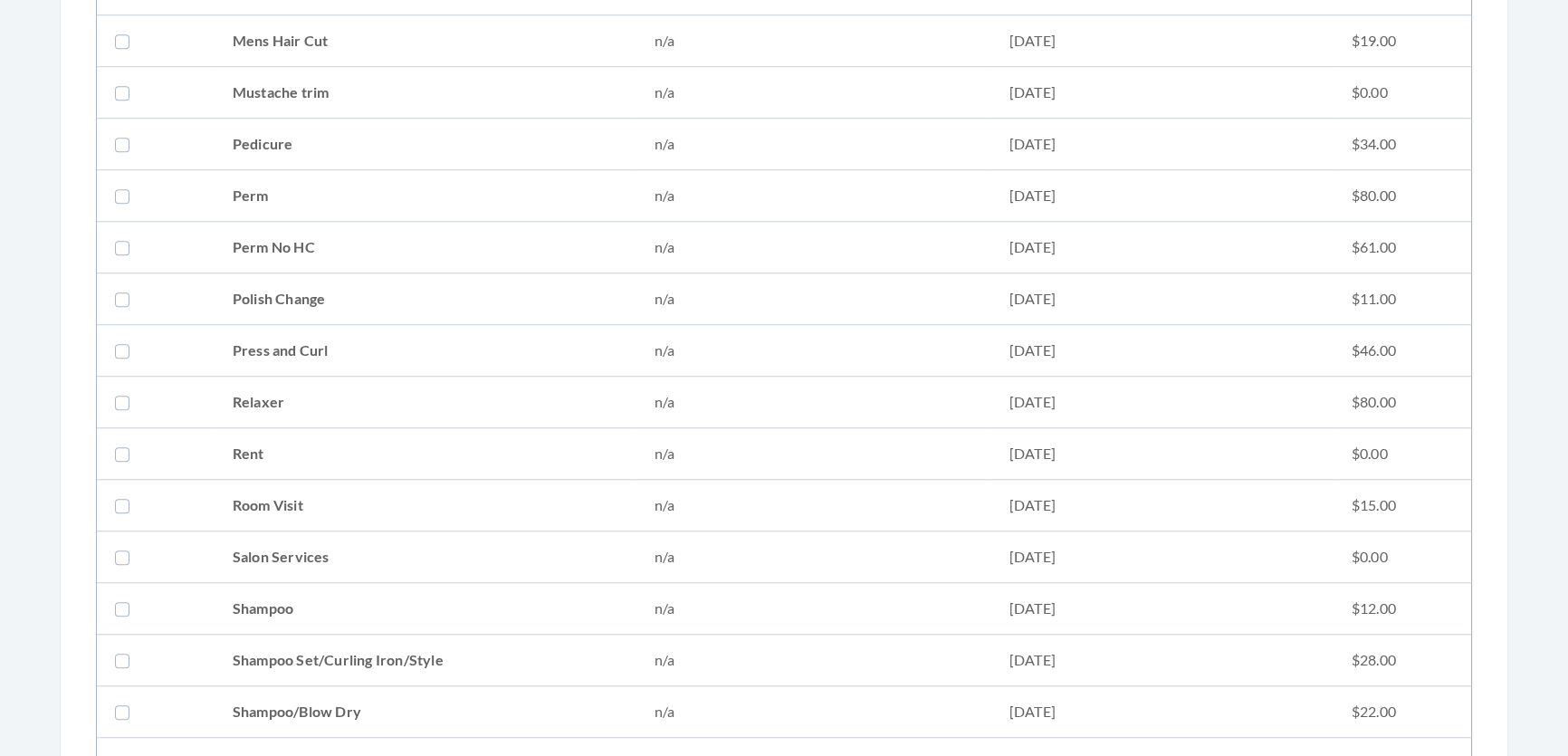
click at [544, 648] on td "Shampoo Set/Curling Iron/Style" at bounding box center [425, 660] width 422 height 52
checkbox input "true"
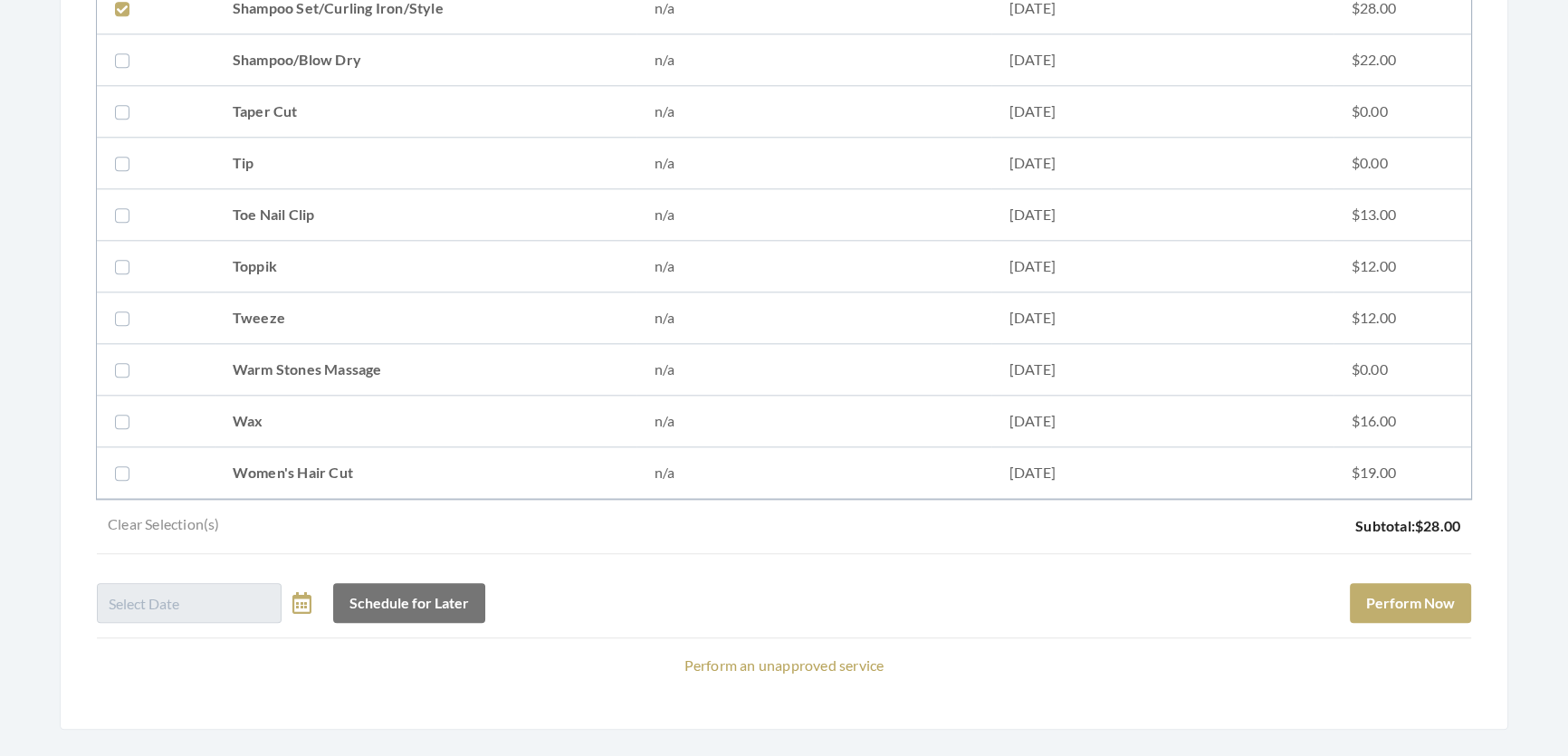
scroll to position [2469, 0]
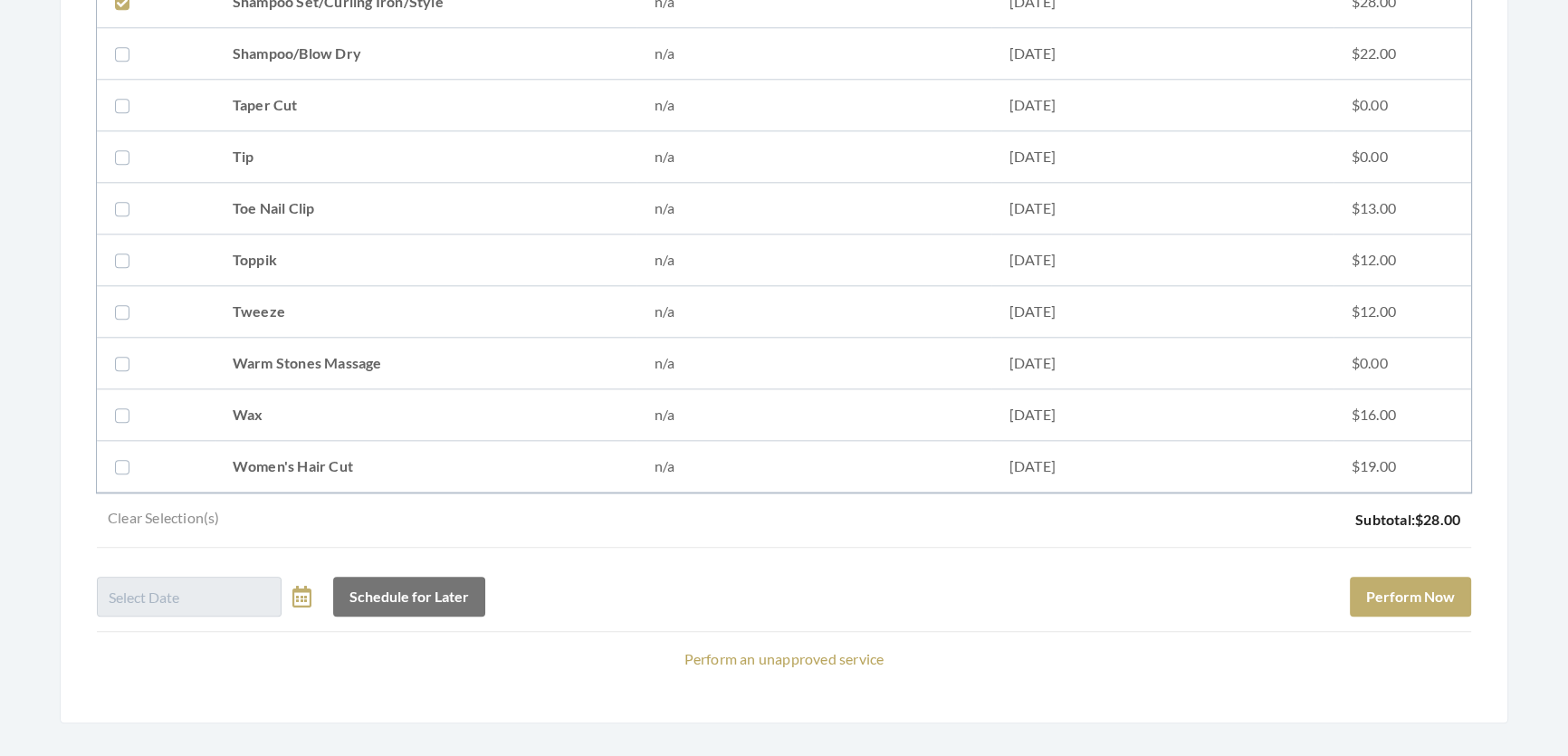
drag, startPoint x: 616, startPoint y: 451, endPoint x: 626, endPoint y: 453, distance: 10.2
click at [617, 451] on td "Women's Hair Cut" at bounding box center [425, 466] width 422 height 52
checkbox input "true"
click at [1351, 614] on button "Perform Now" at bounding box center [1409, 597] width 121 height 40
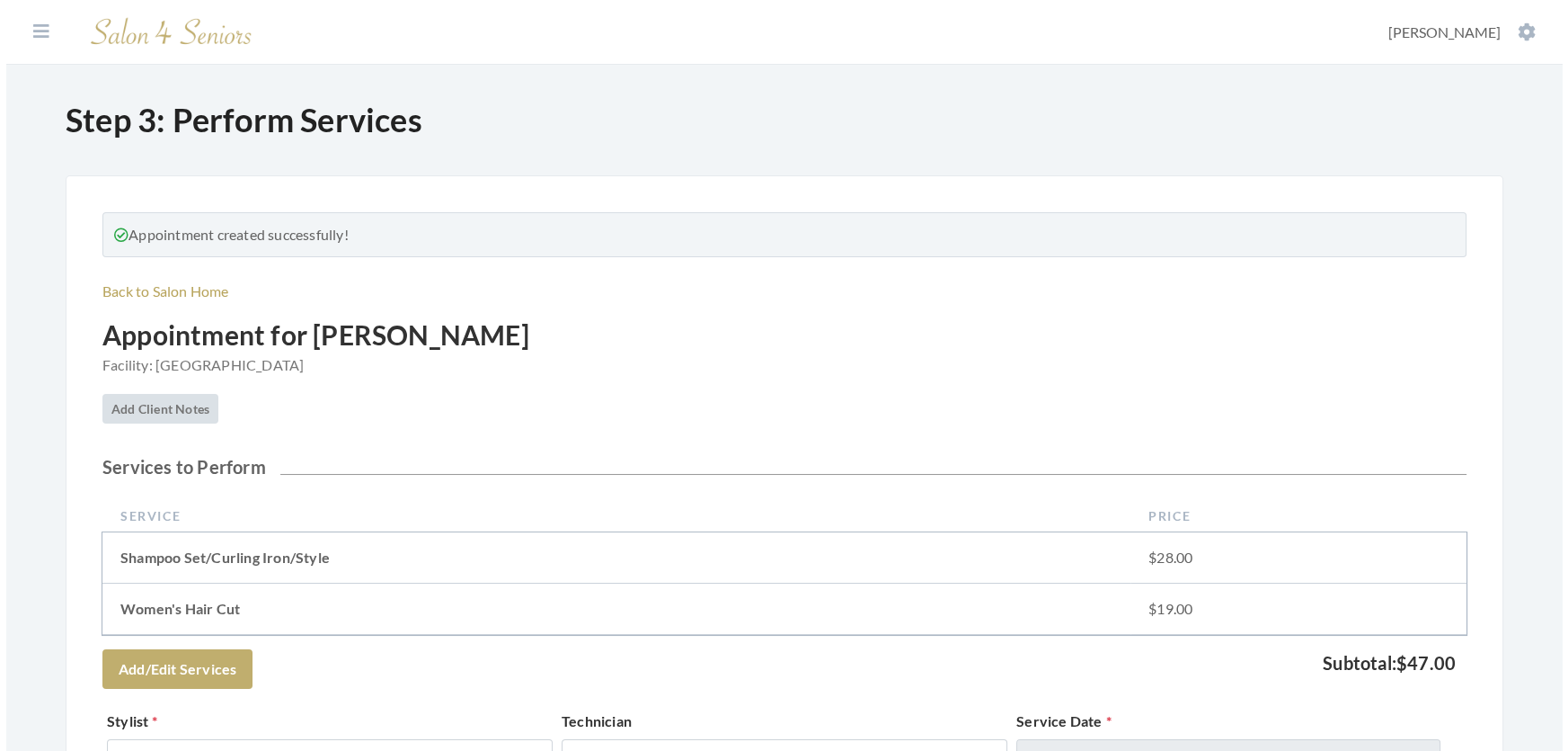
scroll to position [736, 0]
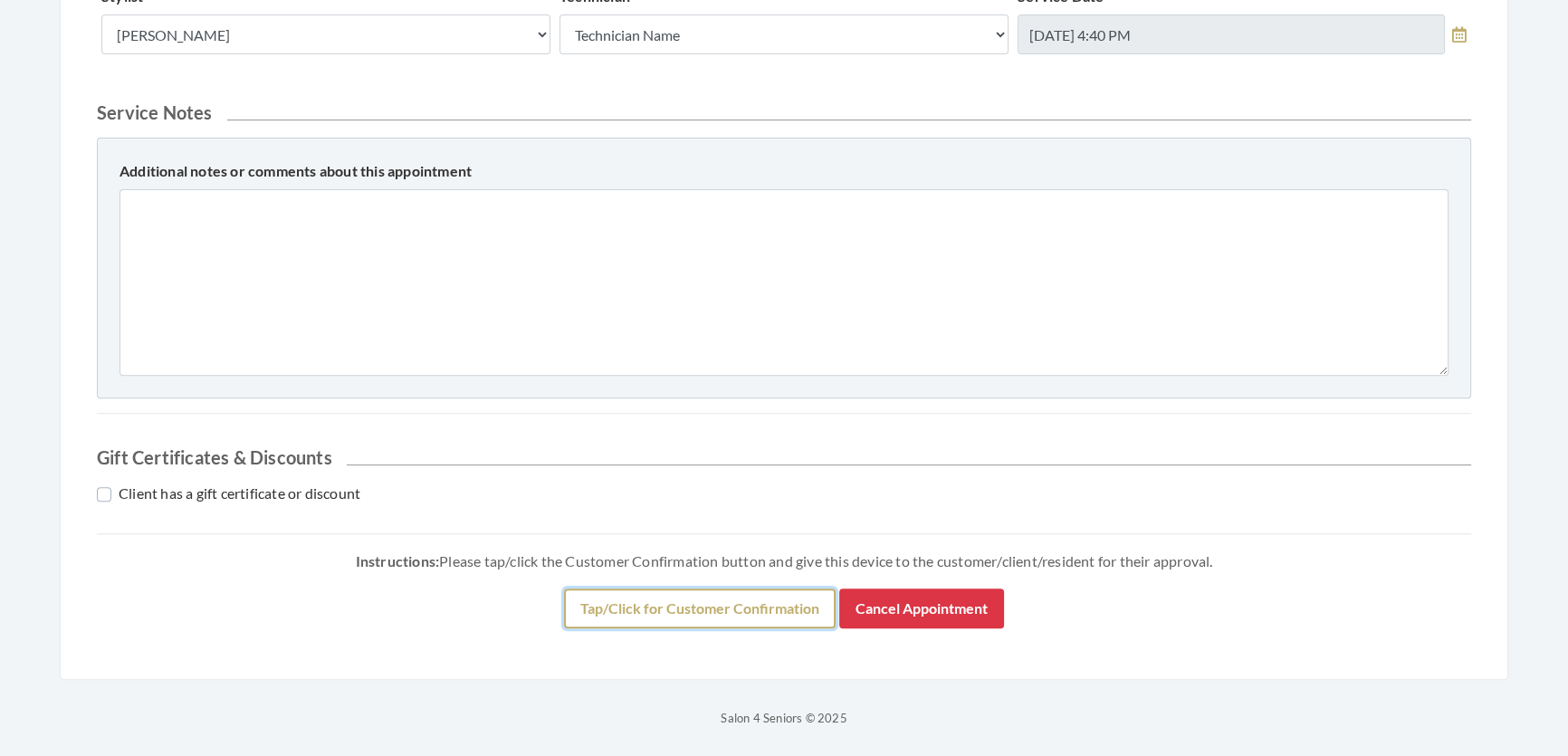
click at [618, 628] on button "Tap/Click for Customer Confirmation" at bounding box center [700, 609] width 272 height 40
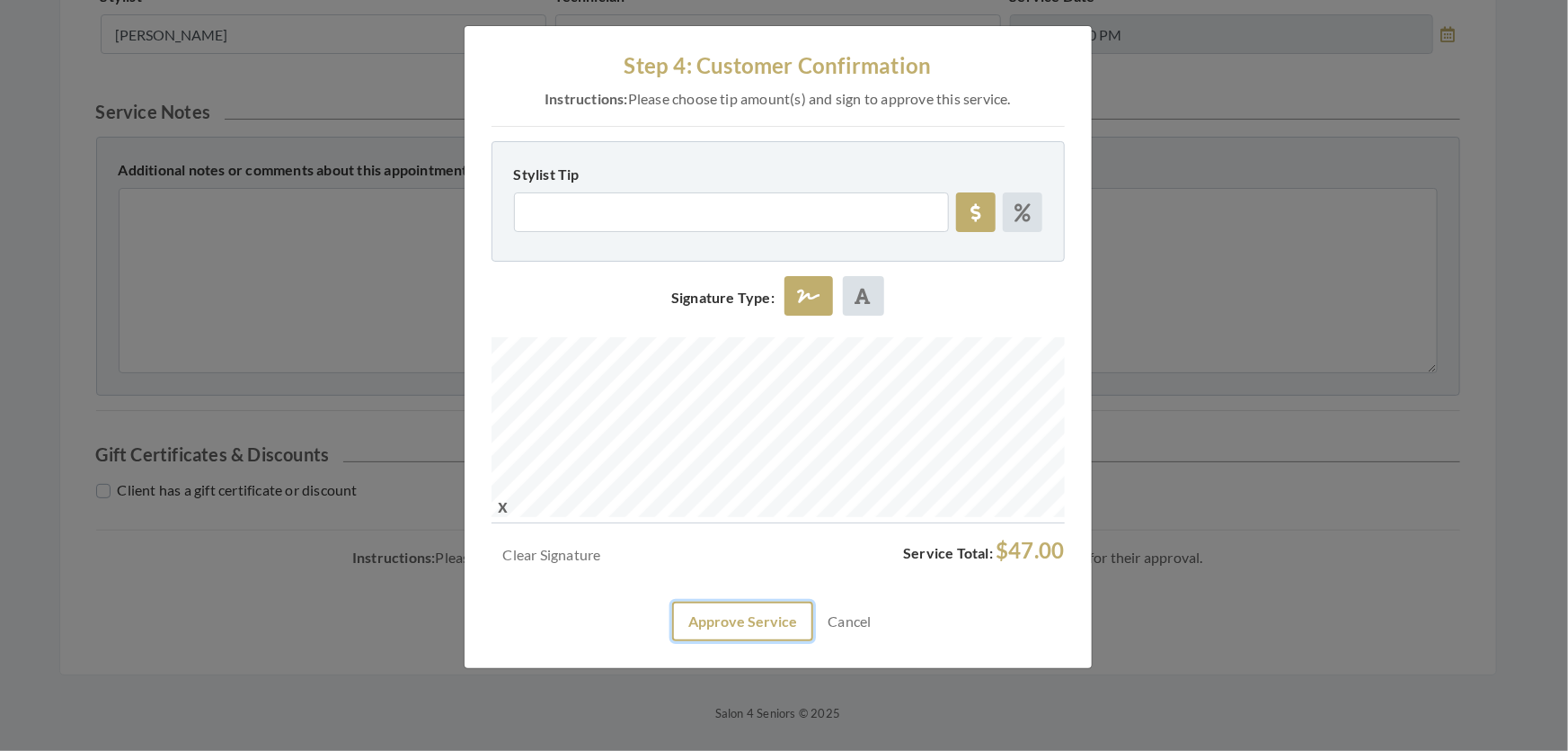
click at [674, 641] on button "Approve Service" at bounding box center [742, 622] width 141 height 40
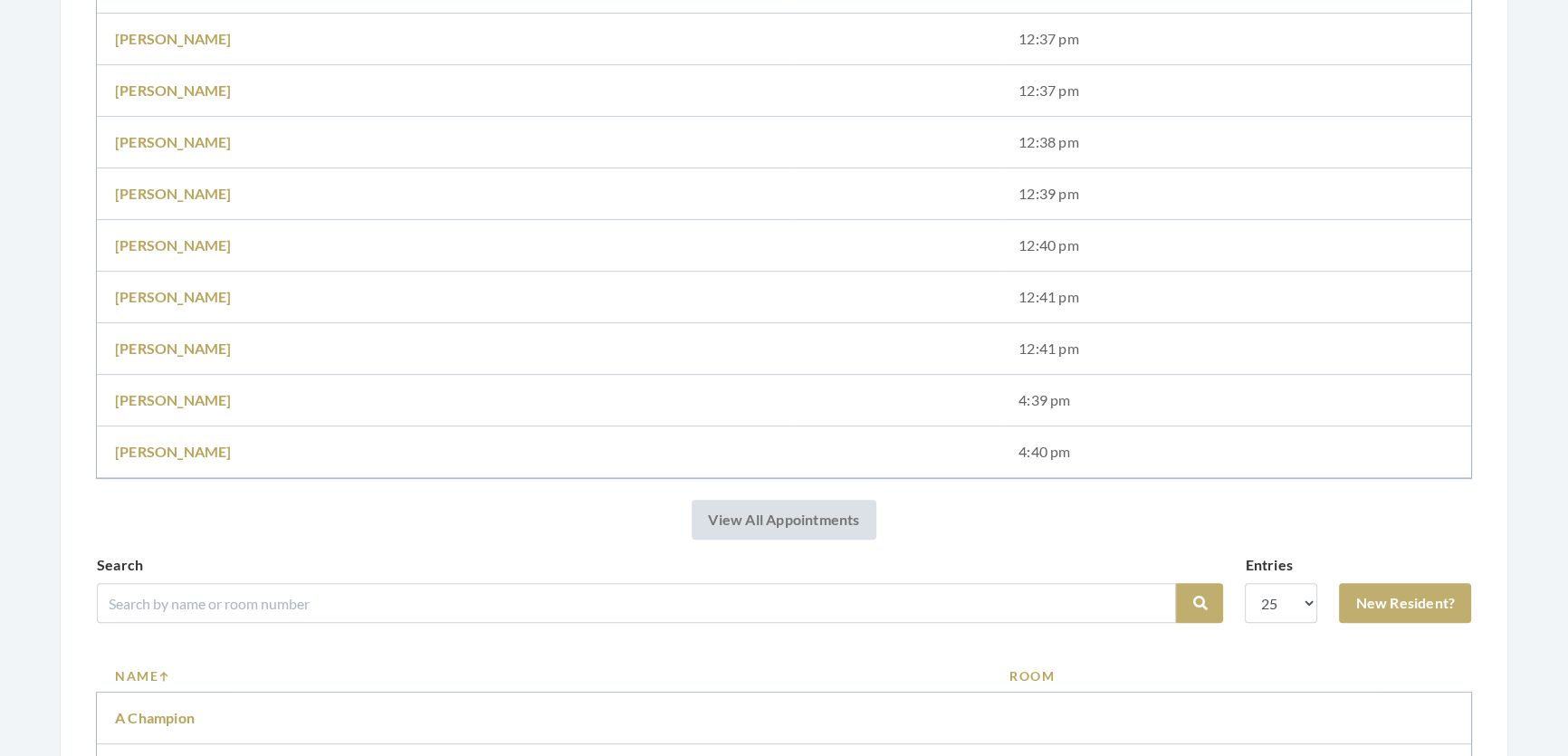
scroll to position [823, 0]
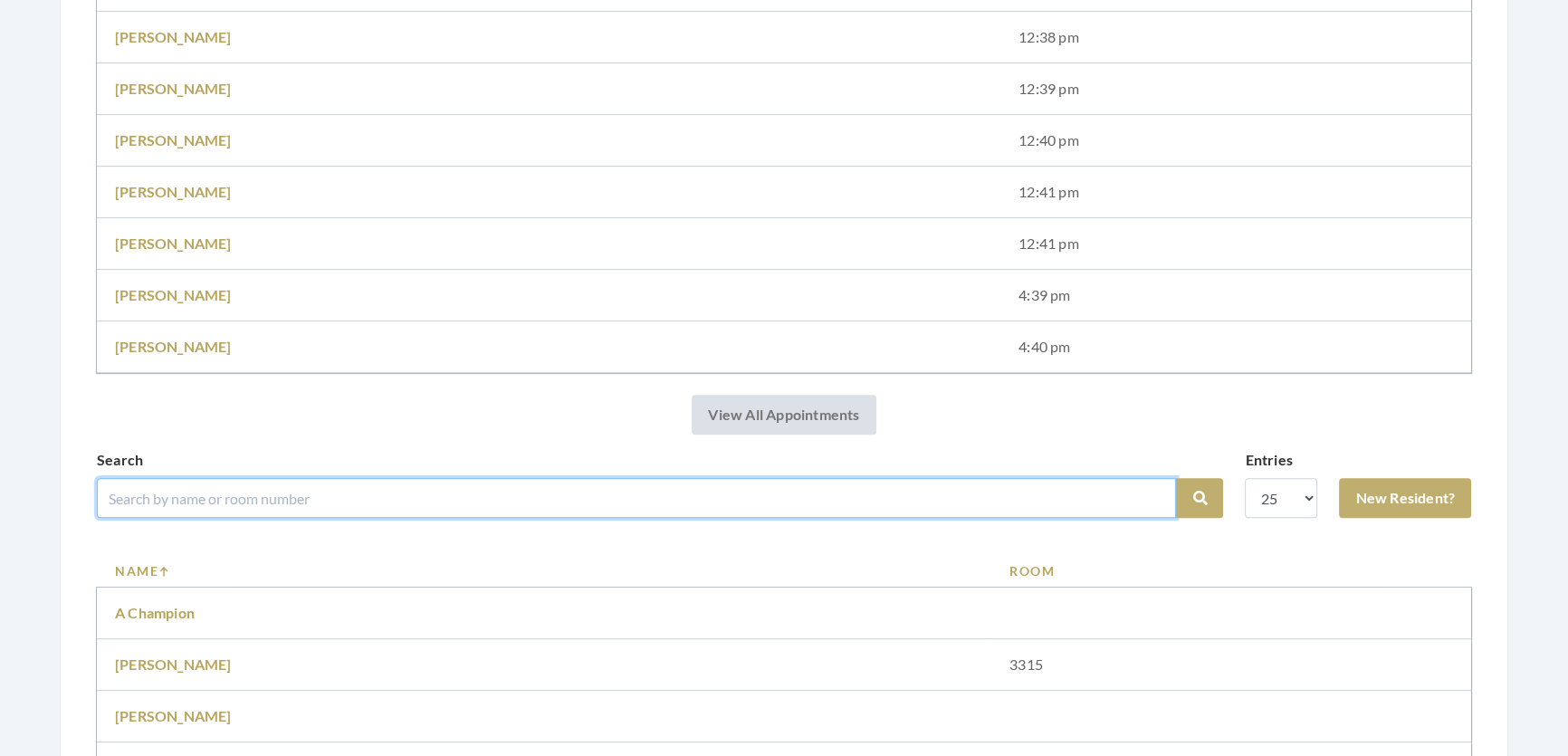
click at [385, 494] on input "search" at bounding box center [637, 498] width 1079 height 40
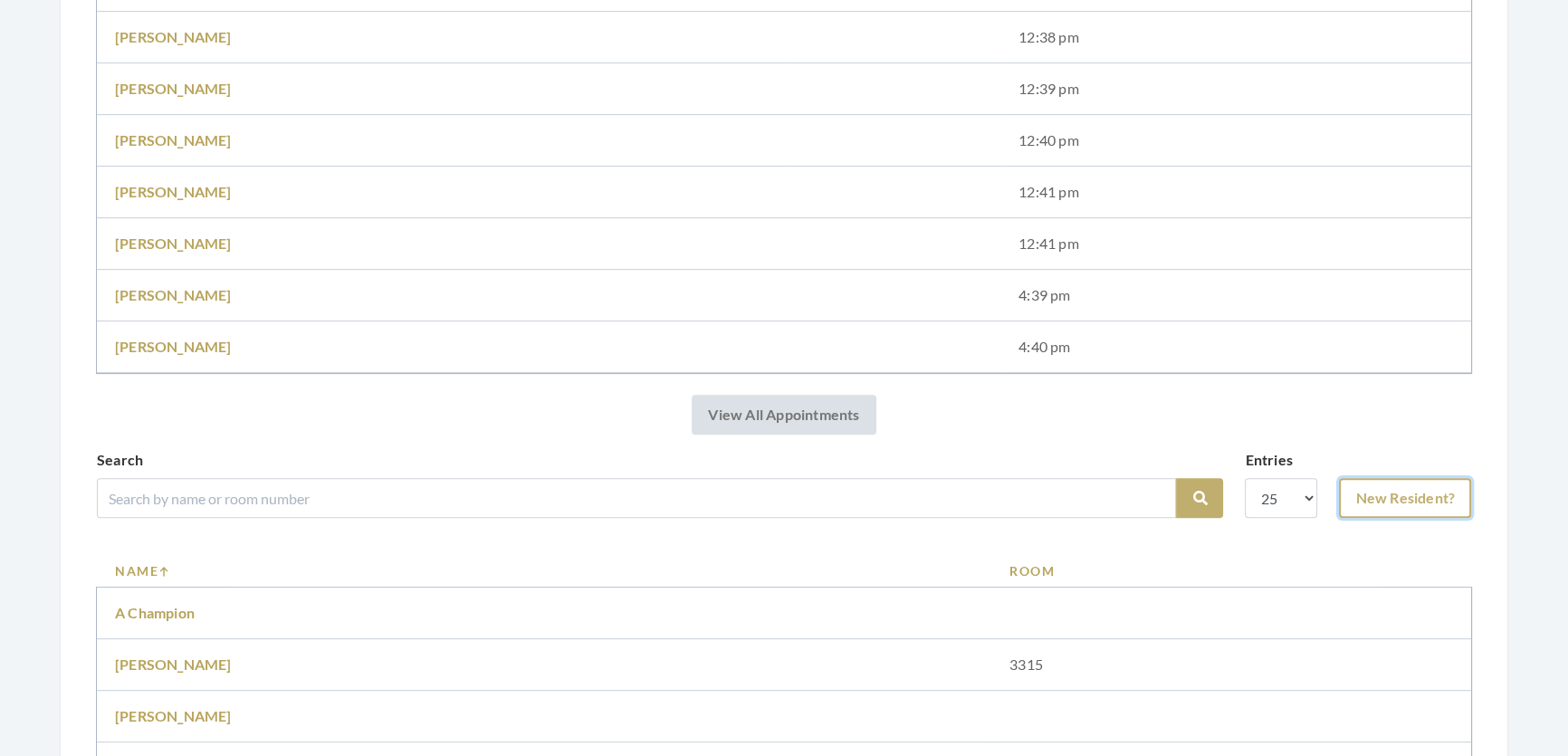
click at [1362, 518] on link "New Resident?" at bounding box center [1404, 498] width 132 height 40
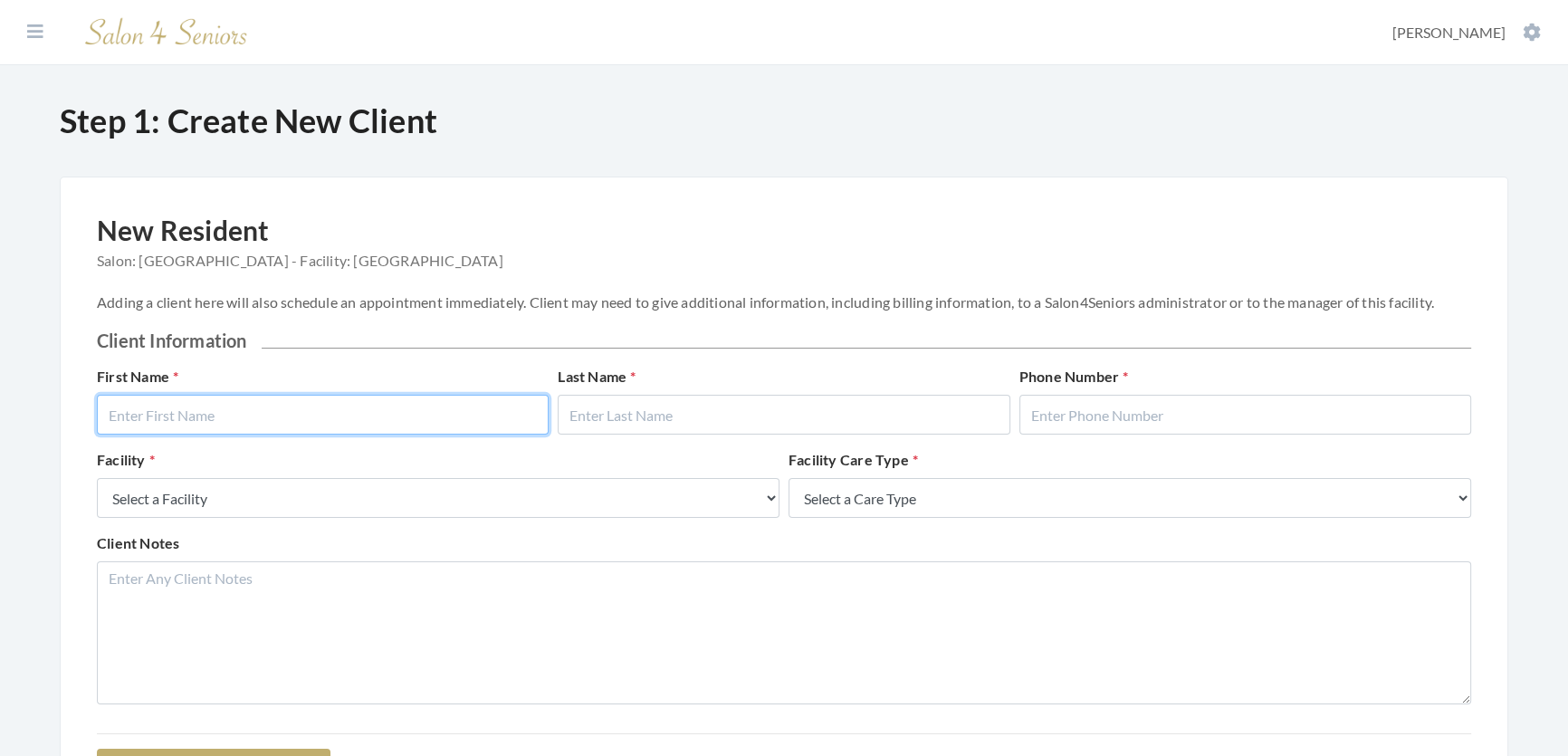
click at [513, 426] on input "text" at bounding box center [323, 414] width 452 height 40
type input "Julia"
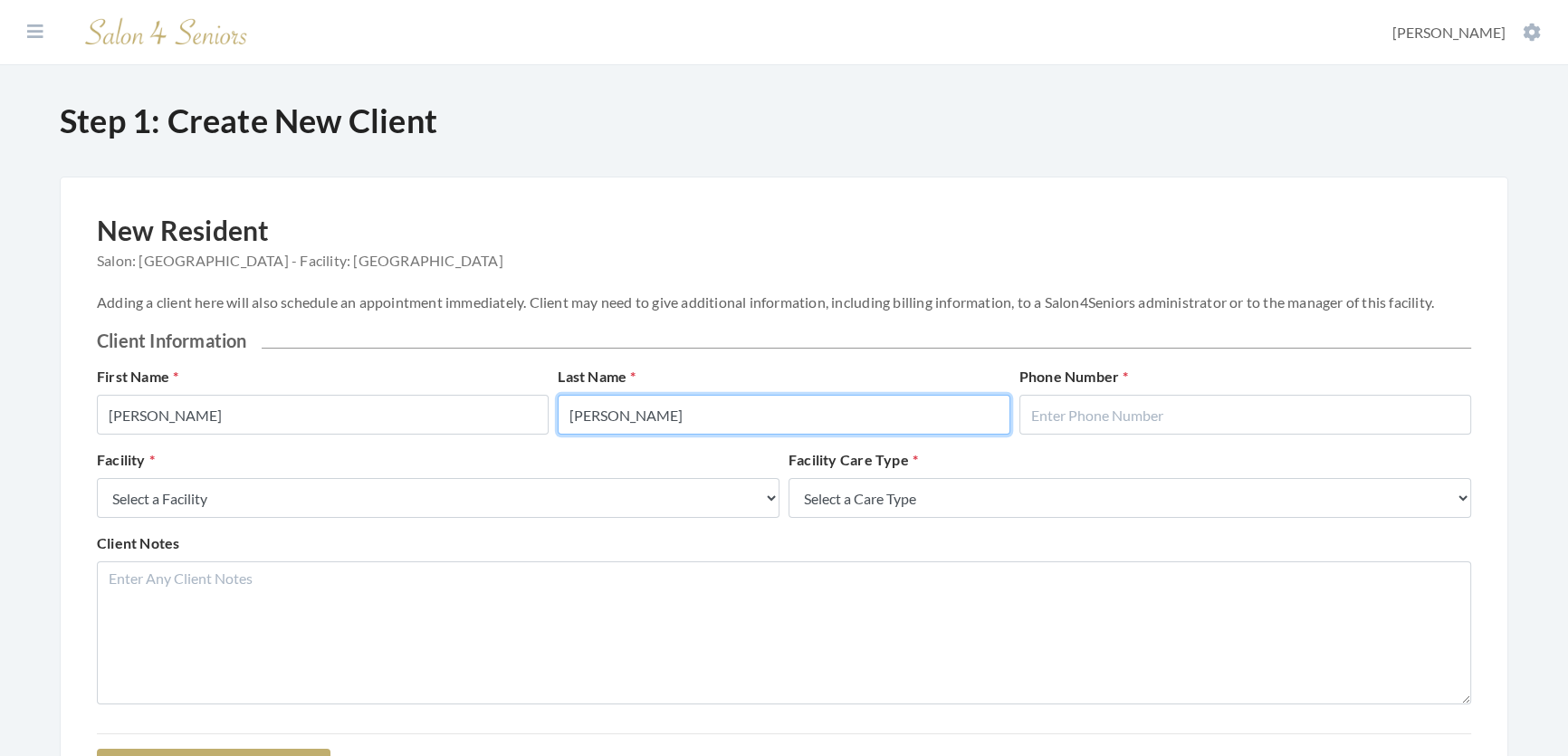
type input "Weems"
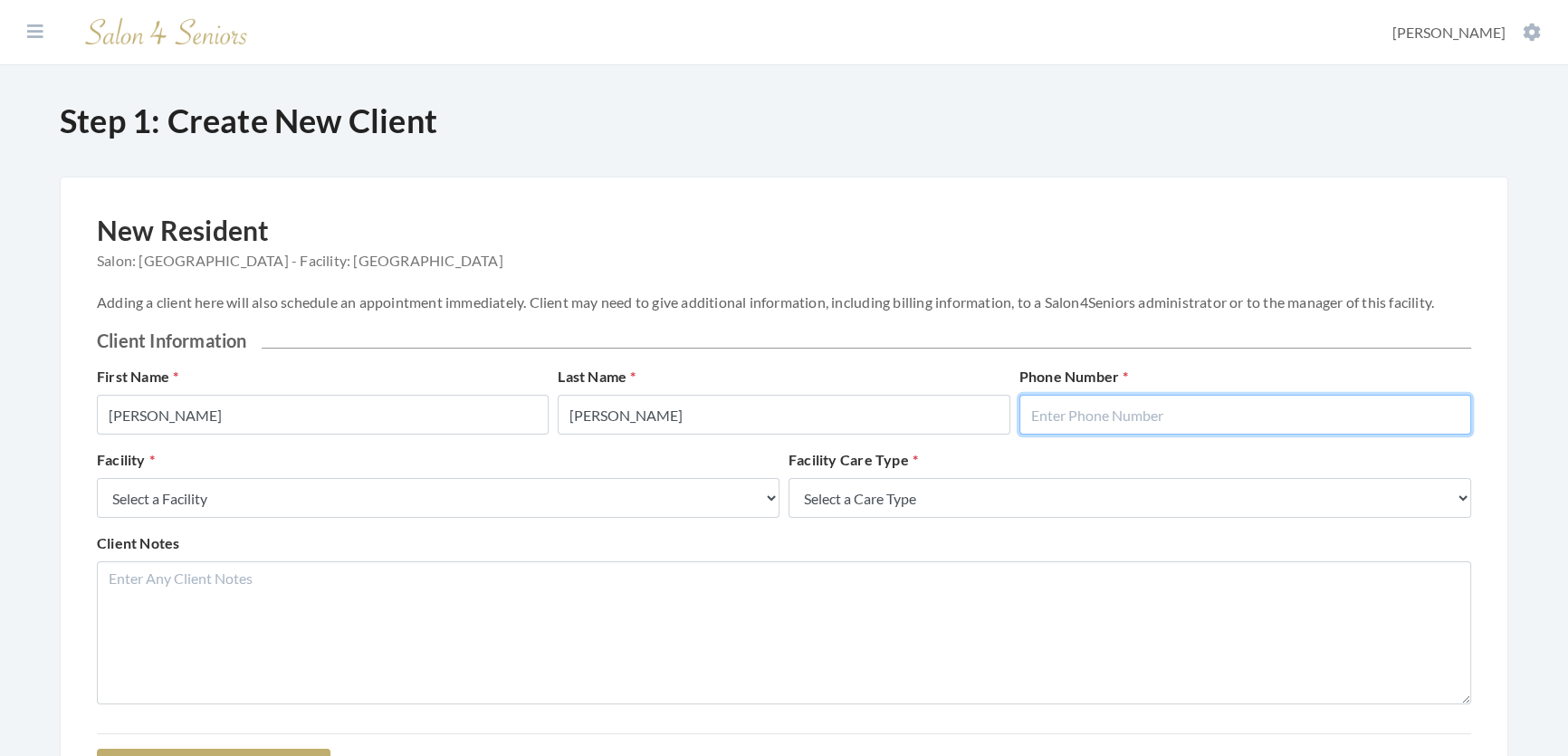
click at [1220, 417] on input "text" at bounding box center [1245, 414] width 452 height 40
type input "2058654219"
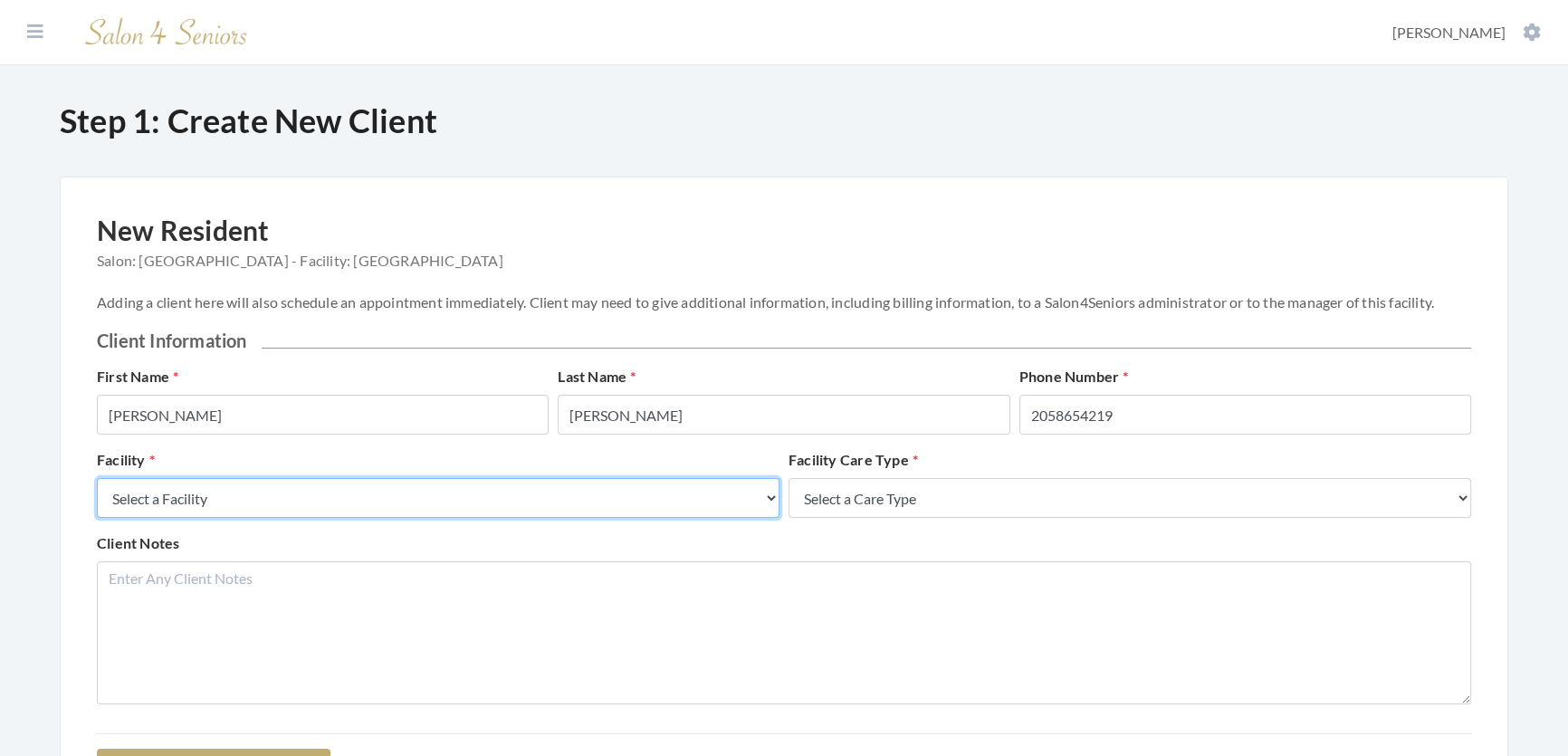
click at [695, 507] on select "Select a Facility Creekside at Three Rivers Brookdale Jones Farm Merrill Garden…" at bounding box center [438, 498] width 682 height 40
select select "27"
click at [97, 496] on select "Select a Facility Creekside at Three Rivers Brookdale Jones Farm Merrill Garden…" at bounding box center [438, 498] width 682 height 40
click at [1068, 532] on div "Facility Select a Facility Creekside at Three Rivers Brookdale Jones Farm Merri…" at bounding box center [784, 491] width 1383 height 84
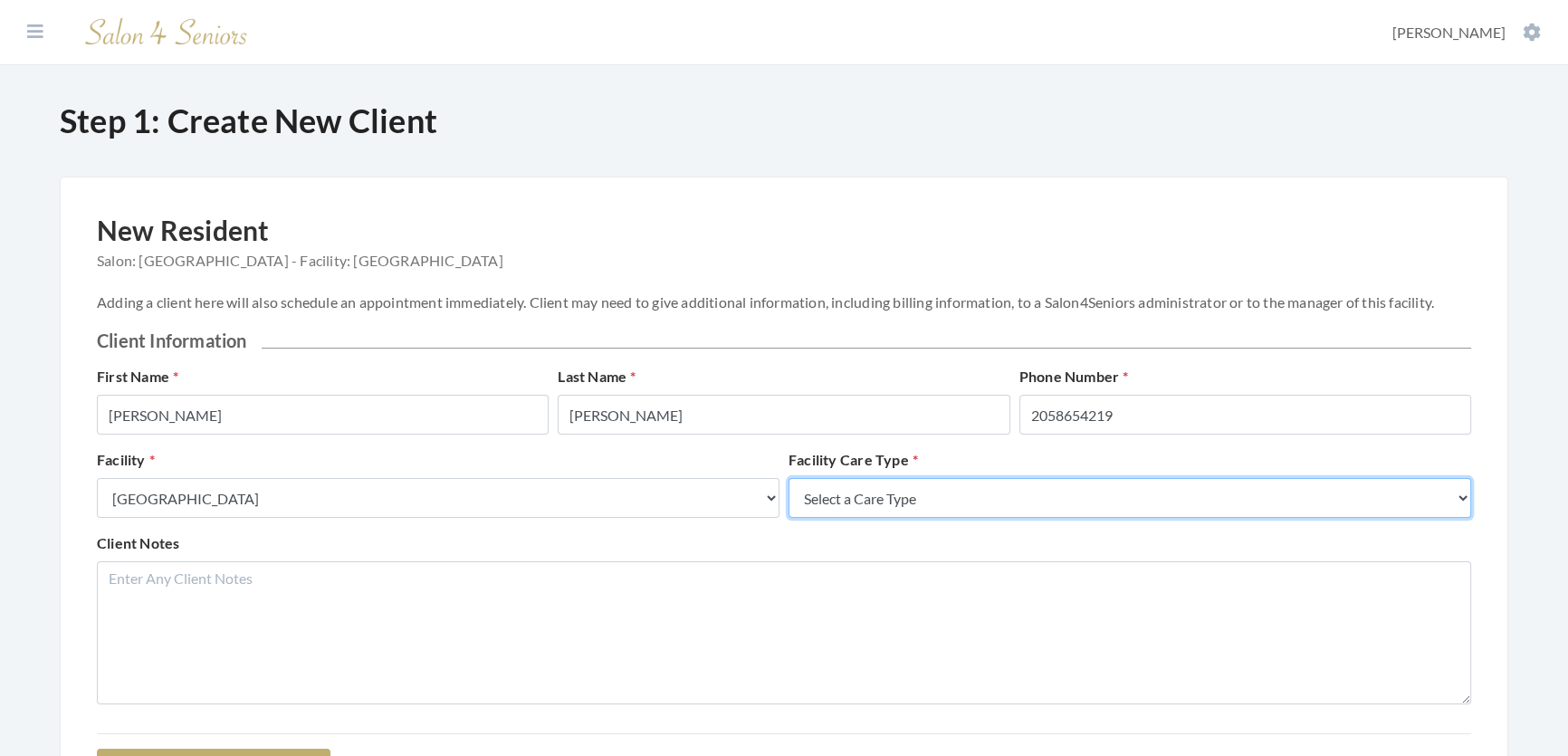
click at [1064, 518] on select "Select a Care Type Nursing Home Rehab Memory Care Assisted Living Independent L…" at bounding box center [1129, 498] width 682 height 40
select select "2"
click at [789, 496] on select "Select a Care Type Nursing Home Rehab Memory Care Assisted Living Independent L…" at bounding box center [1129, 498] width 682 height 40
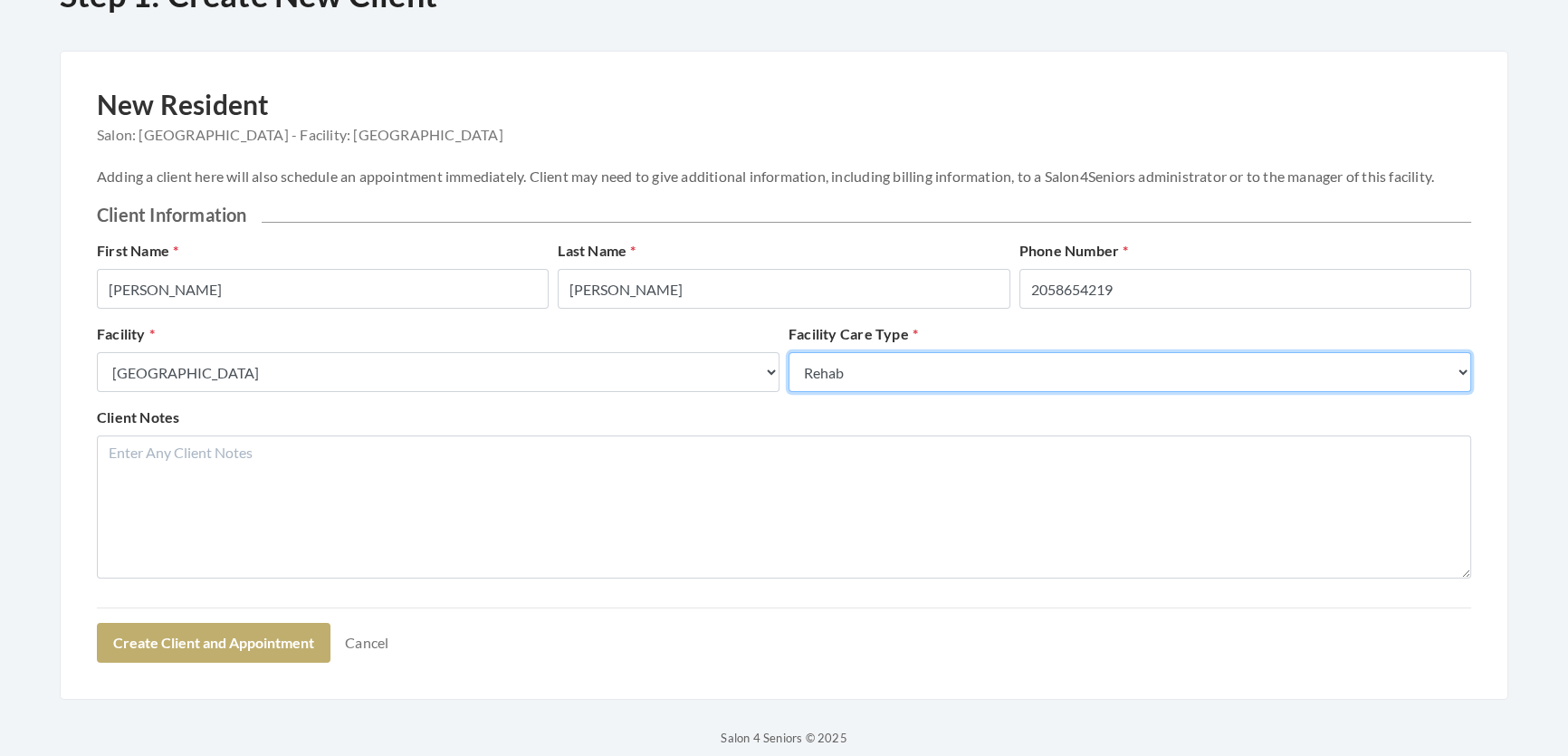
scroll to position [228, 0]
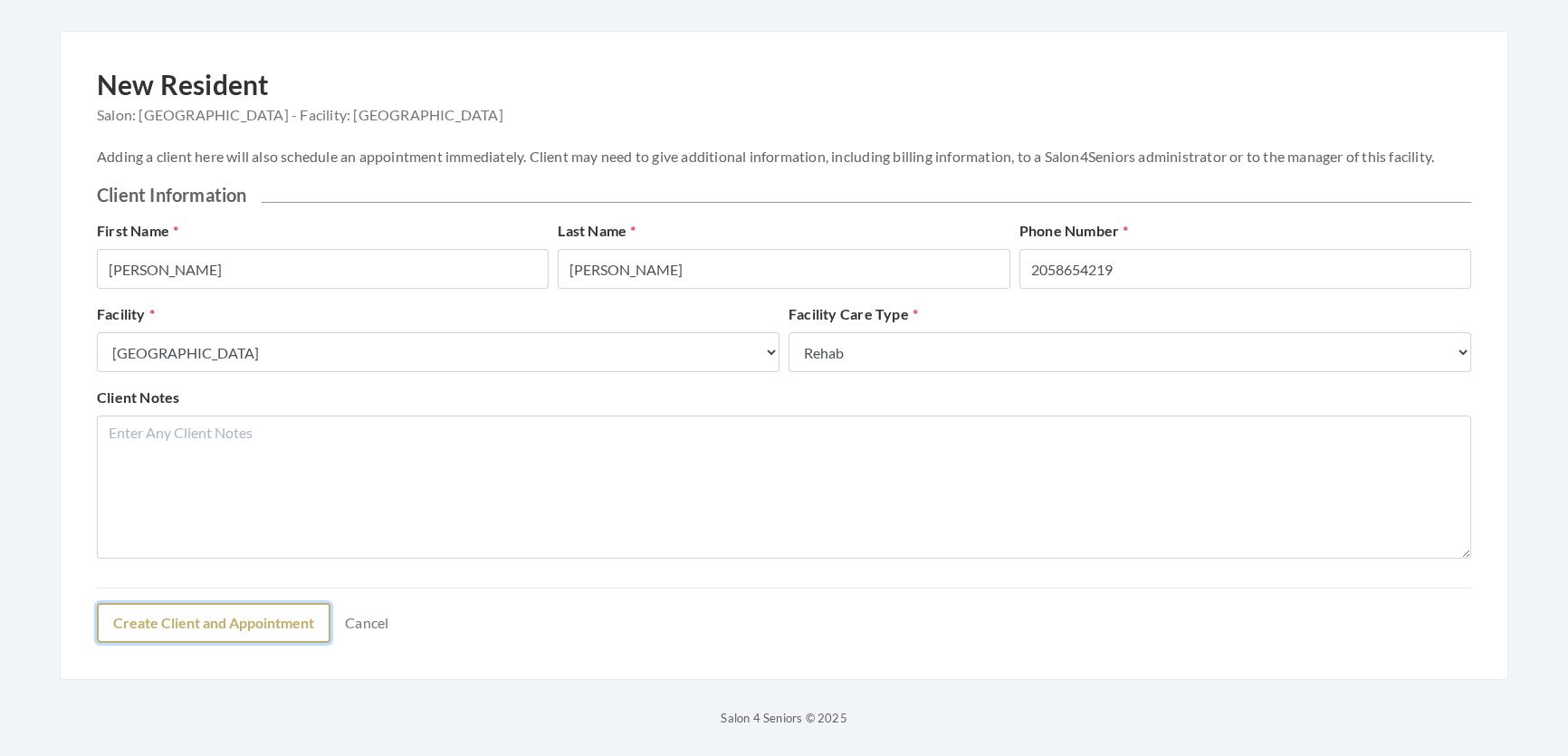
click at [281, 619] on button "Create Client and Appointment" at bounding box center [213, 623] width 233 height 40
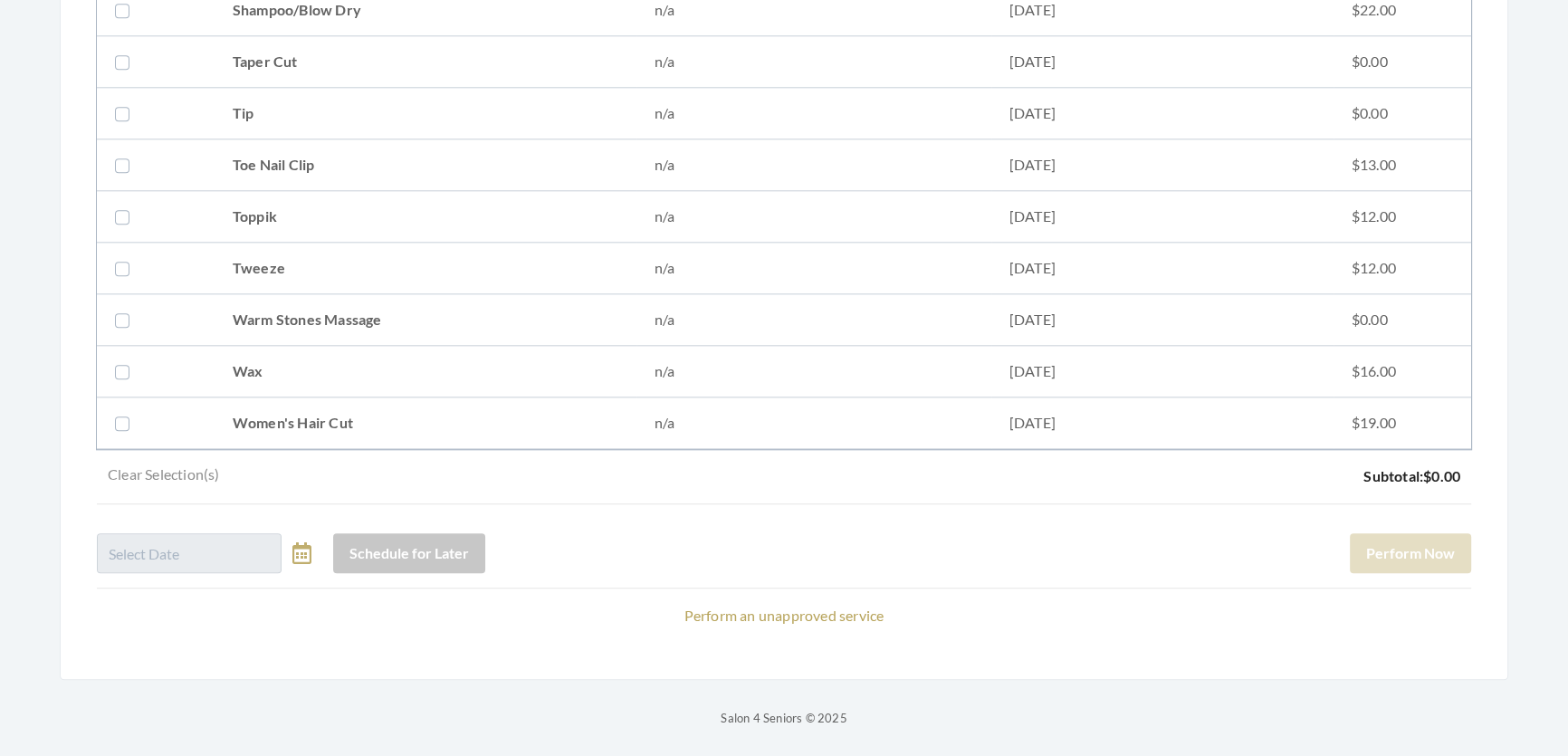
scroll to position [2290, 0]
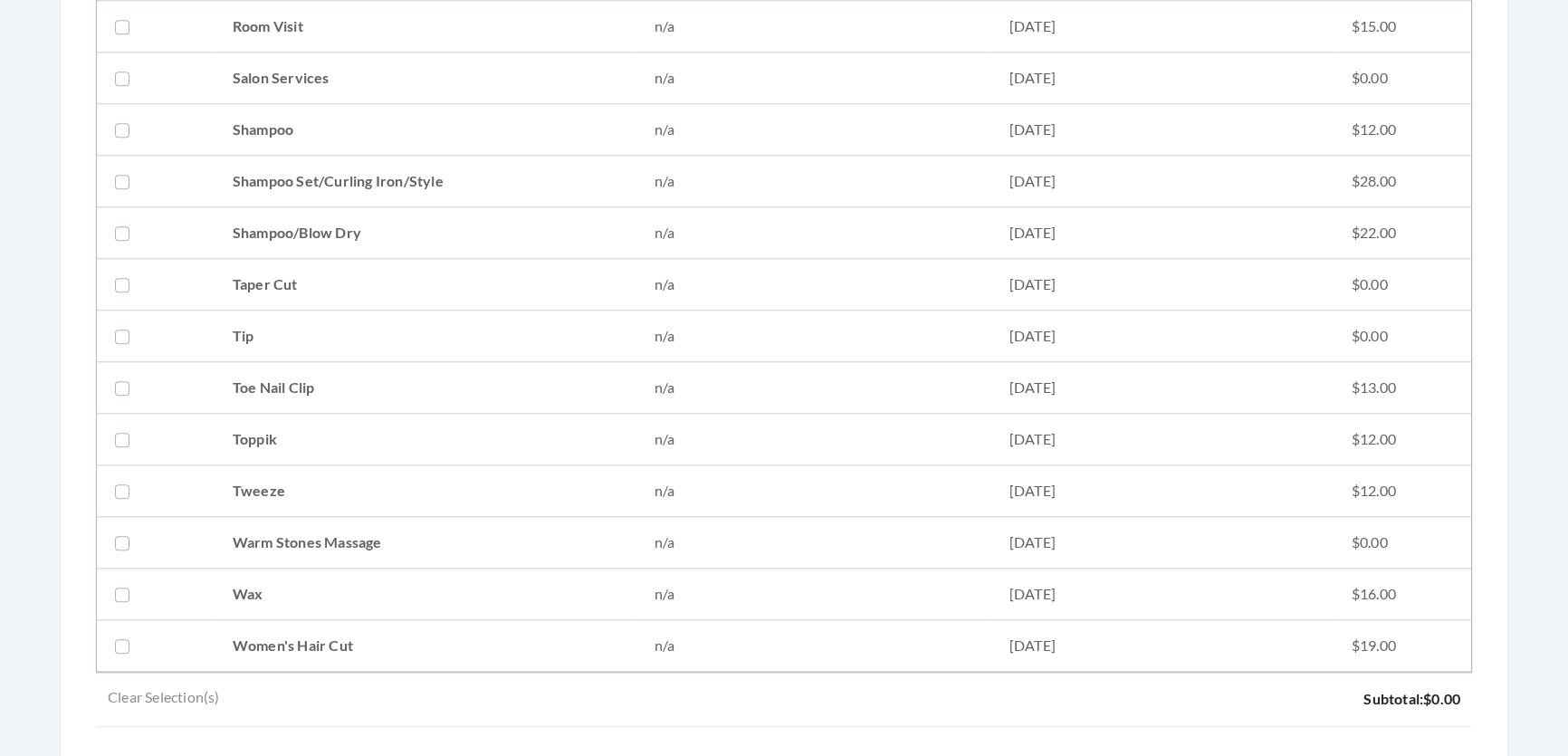
click at [649, 164] on td "n/a" at bounding box center [813, 181] width 355 height 52
checkbox input "true"
click at [550, 666] on td "Women's Hair Cut" at bounding box center [425, 645] width 422 height 52
checkbox input "true"
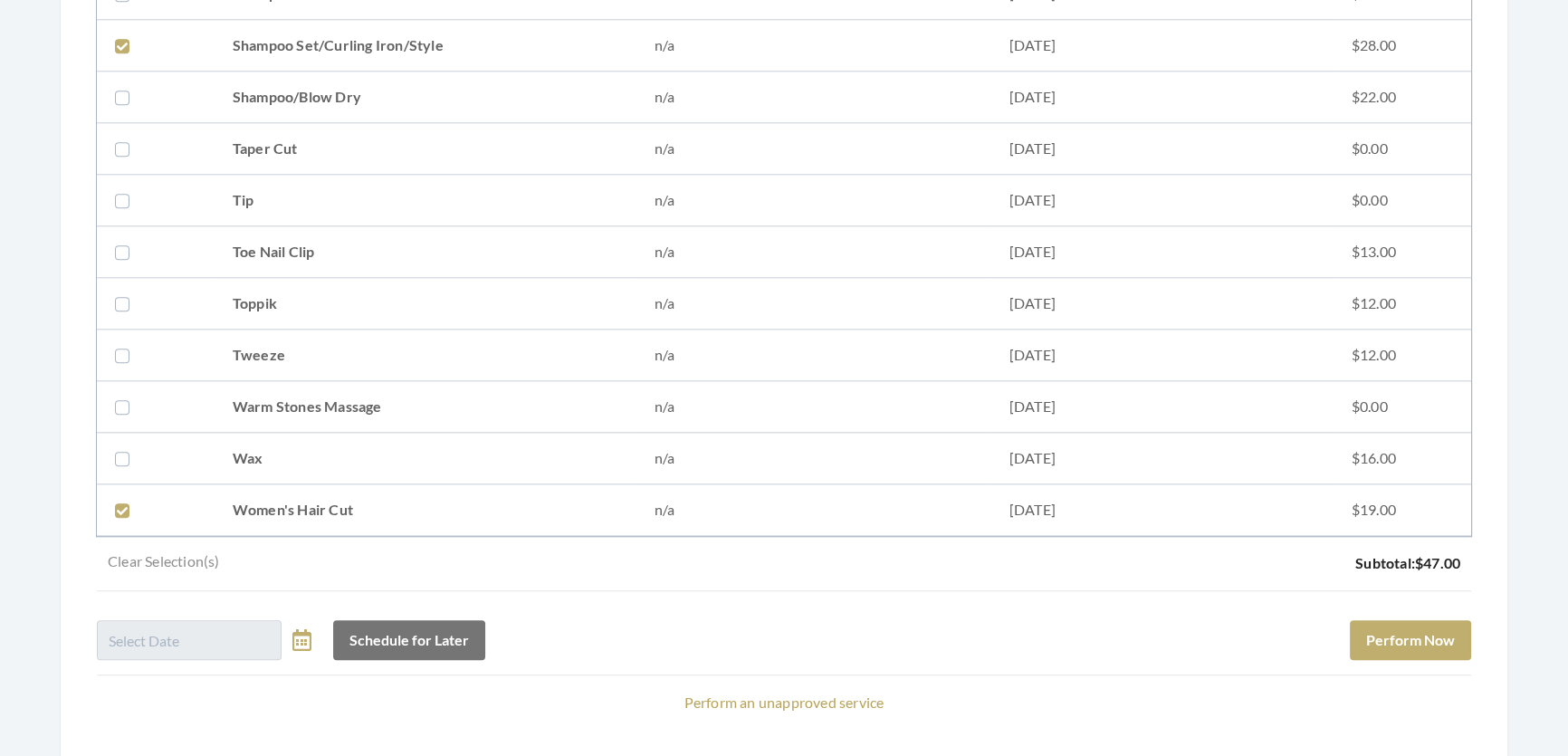
scroll to position [2536, 0]
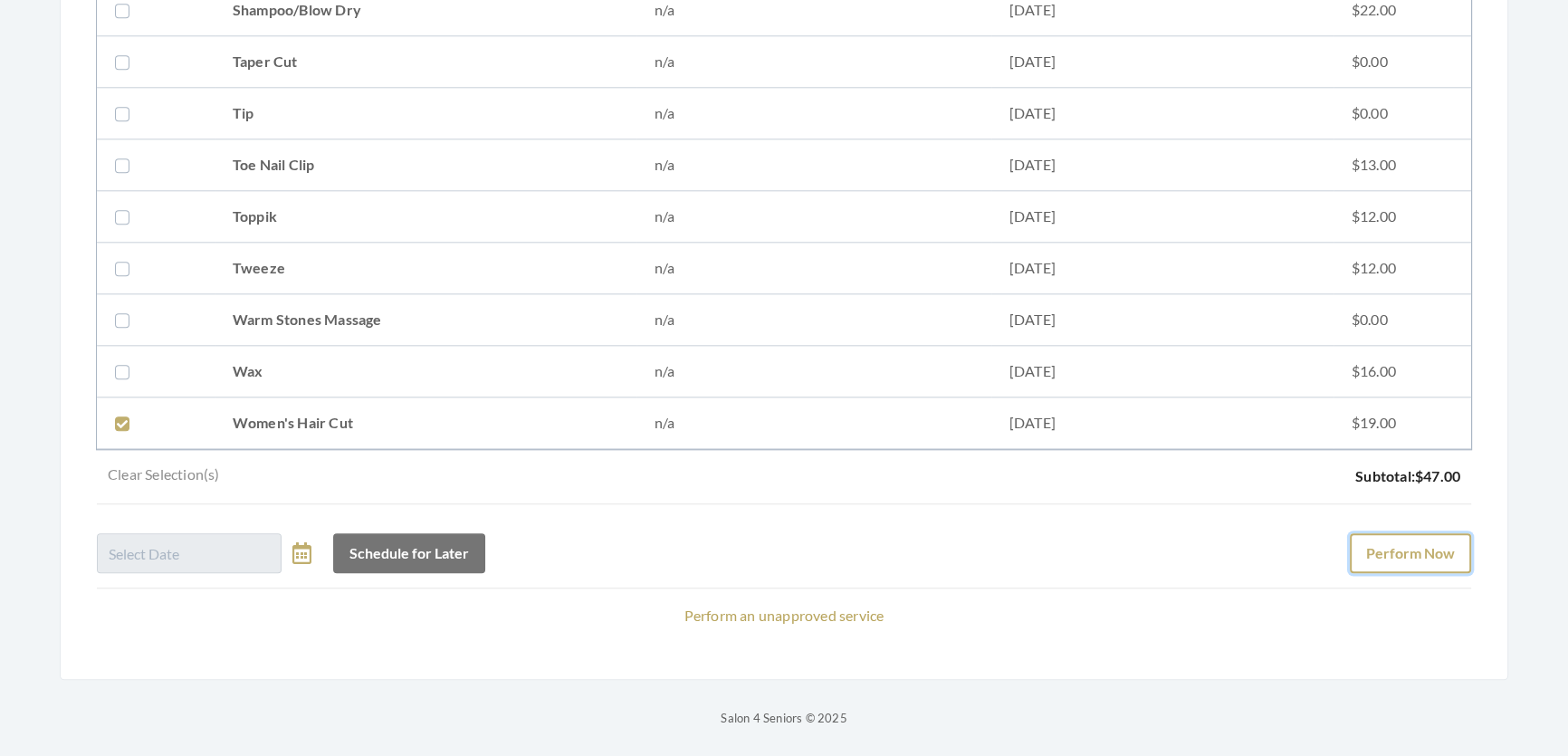
click at [1375, 533] on button "Perform Now" at bounding box center [1409, 553] width 121 height 40
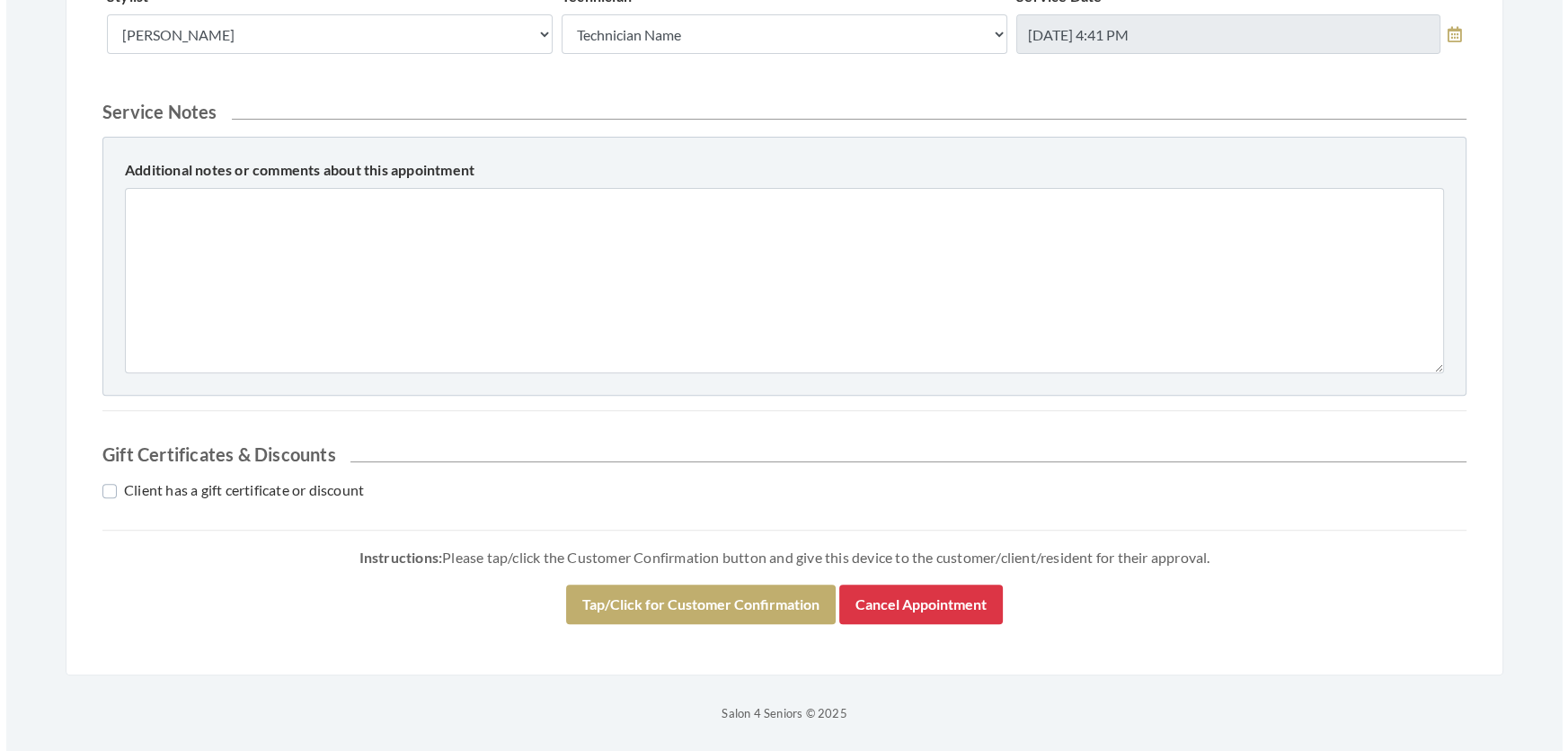
scroll to position [821, 0]
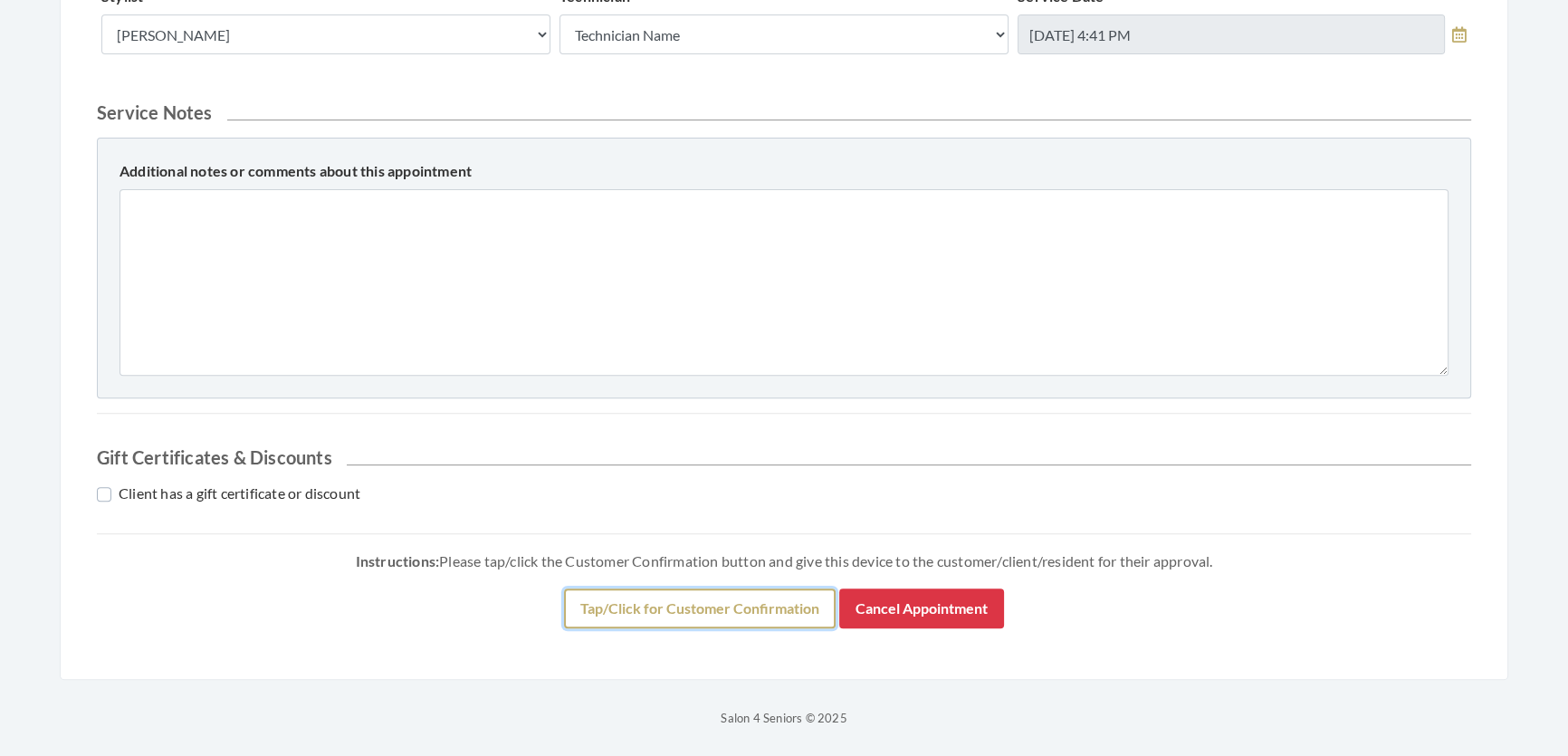
click at [679, 589] on button "Tap/Click for Customer Confirmation" at bounding box center [700, 609] width 272 height 40
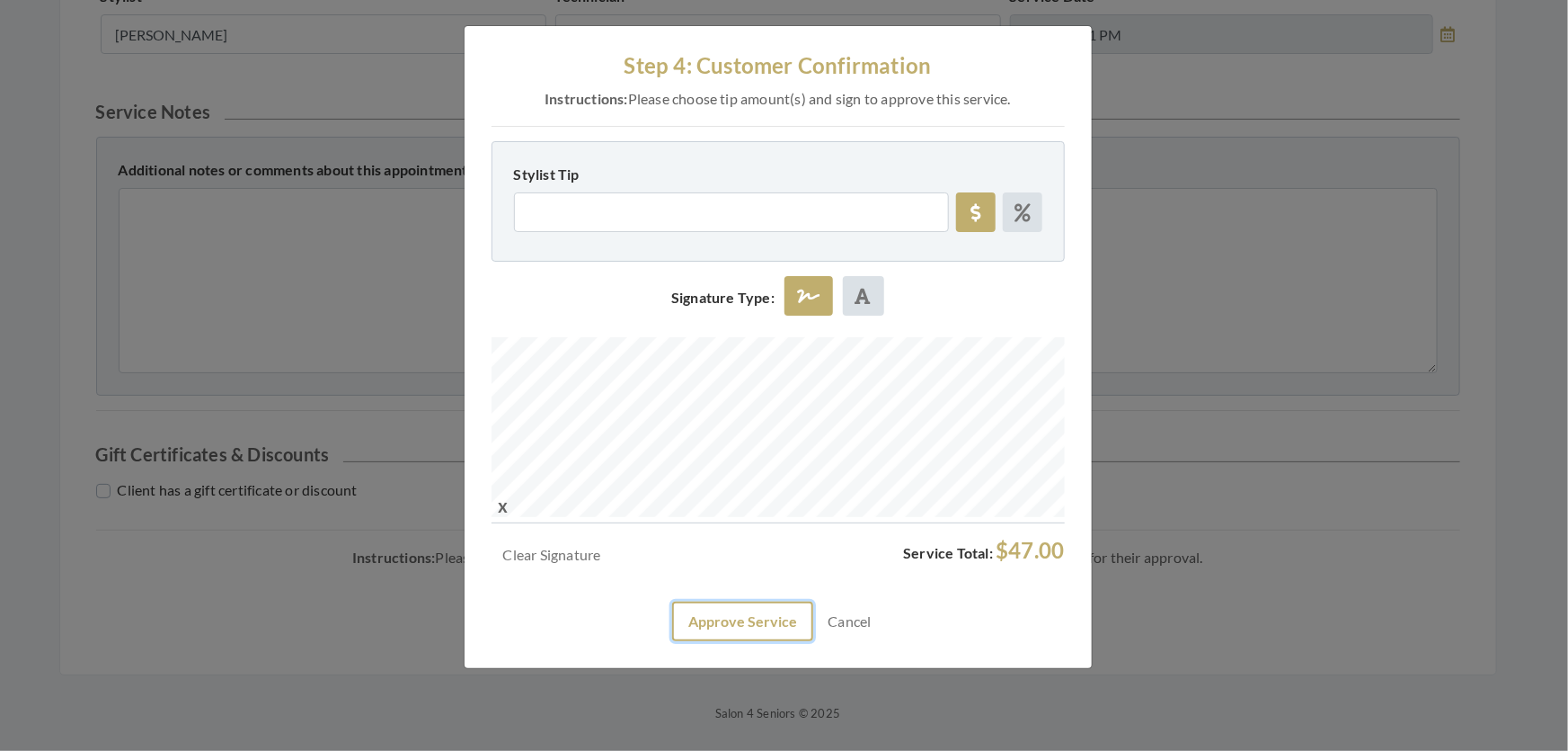
click at [719, 641] on button "Approve Service" at bounding box center [742, 622] width 141 height 40
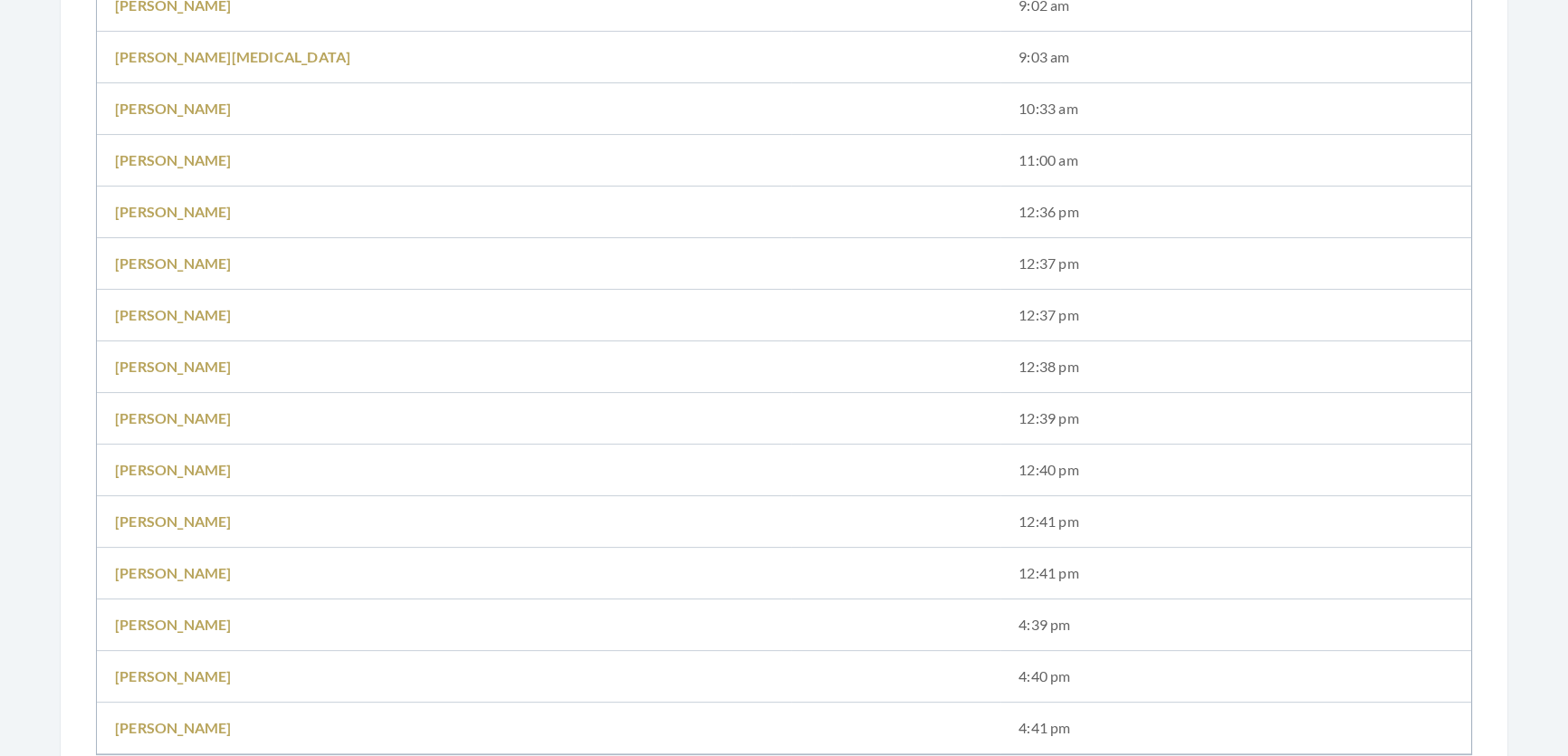
scroll to position [823, 0]
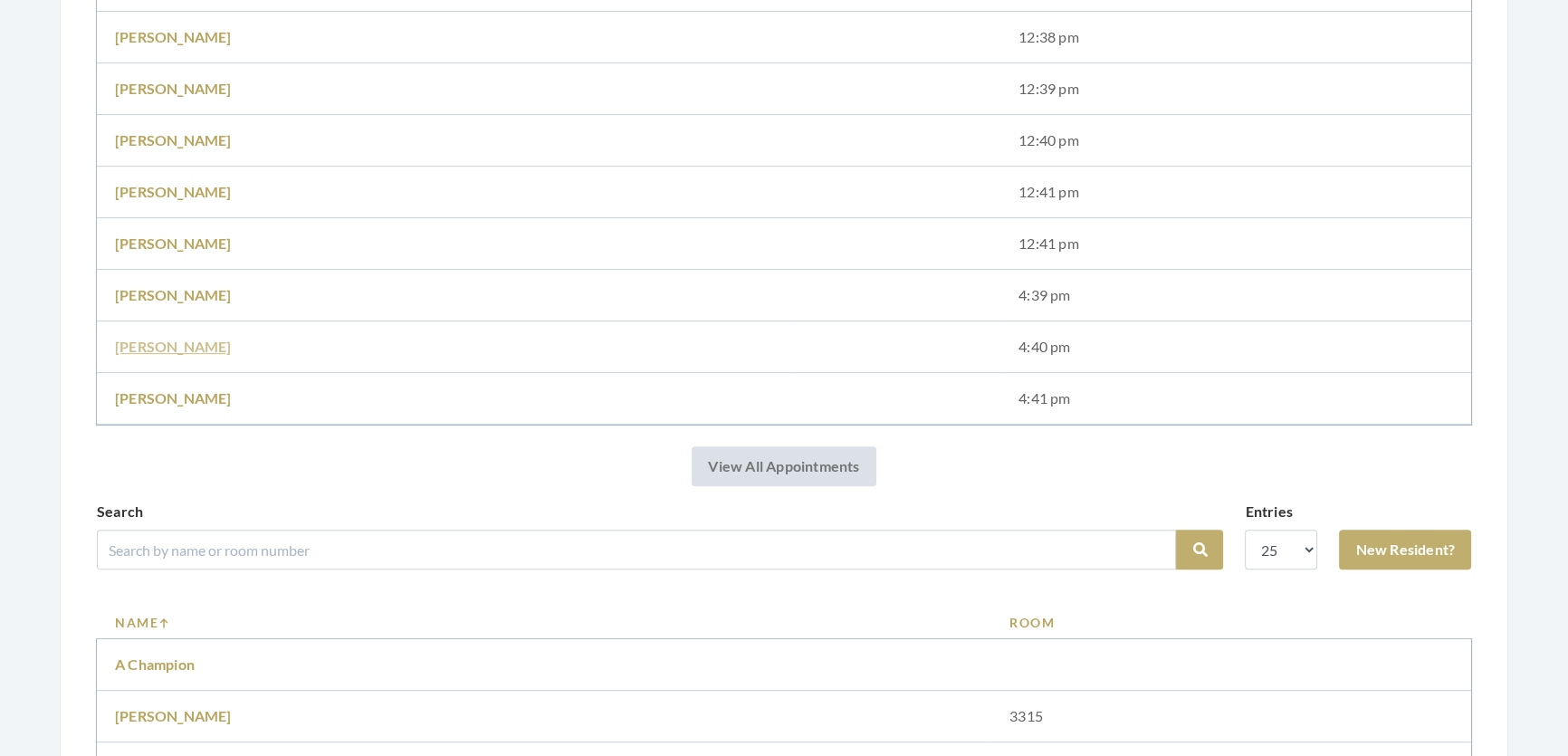
click at [232, 342] on link "Merrelyn Alexander" at bounding box center [174, 346] width 117 height 17
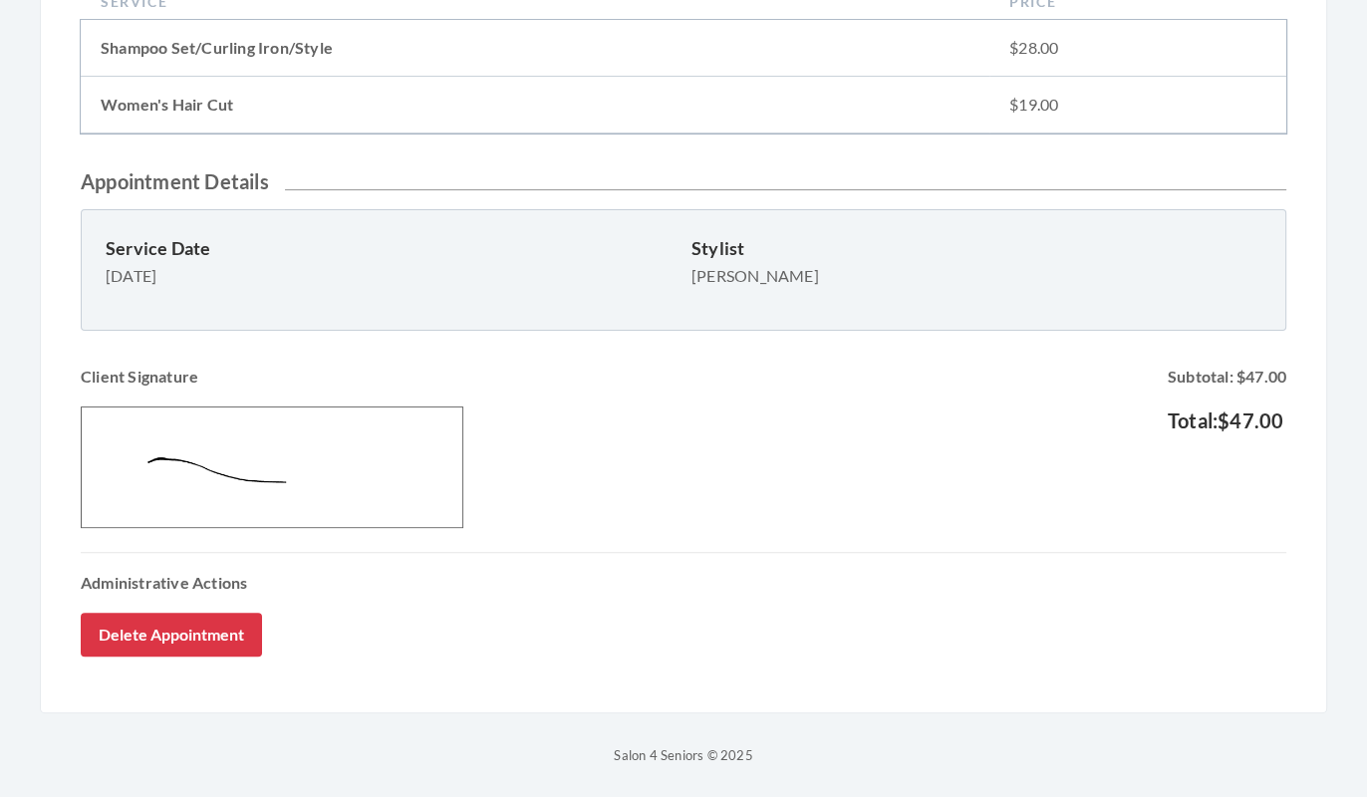
scroll to position [562, 0]
